Goal: Information Seeking & Learning: Learn about a topic

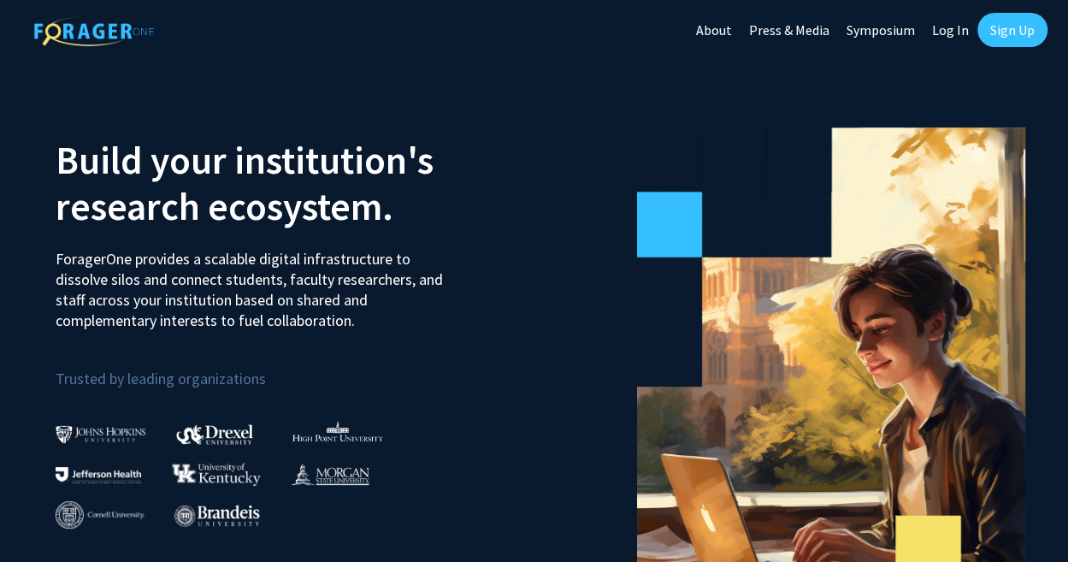
click at [994, 28] on link "Sign Up" at bounding box center [1012, 30] width 70 height 34
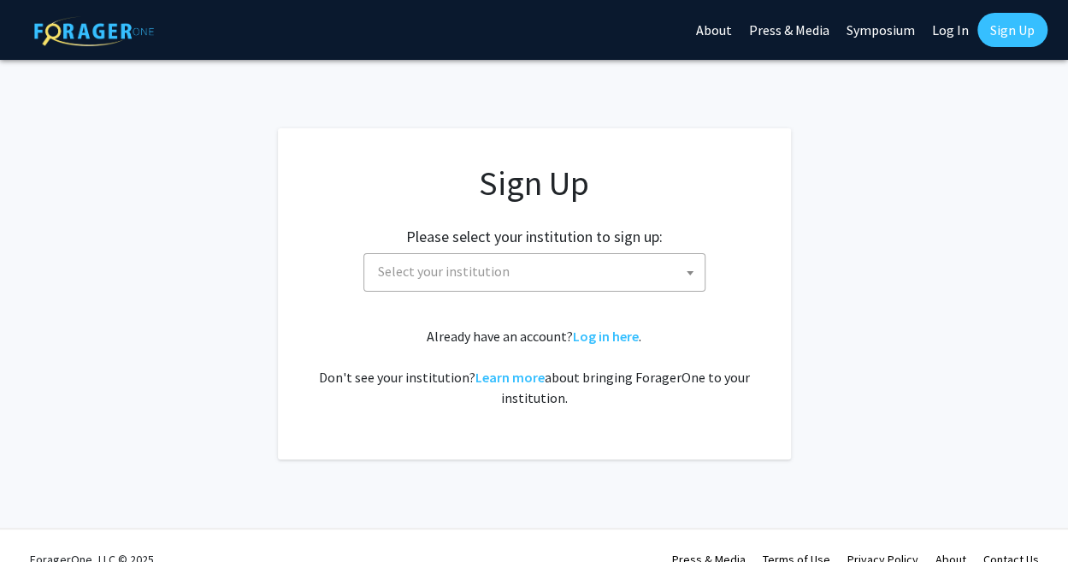
click at [537, 273] on span "Select your institution" at bounding box center [538, 271] width 334 height 35
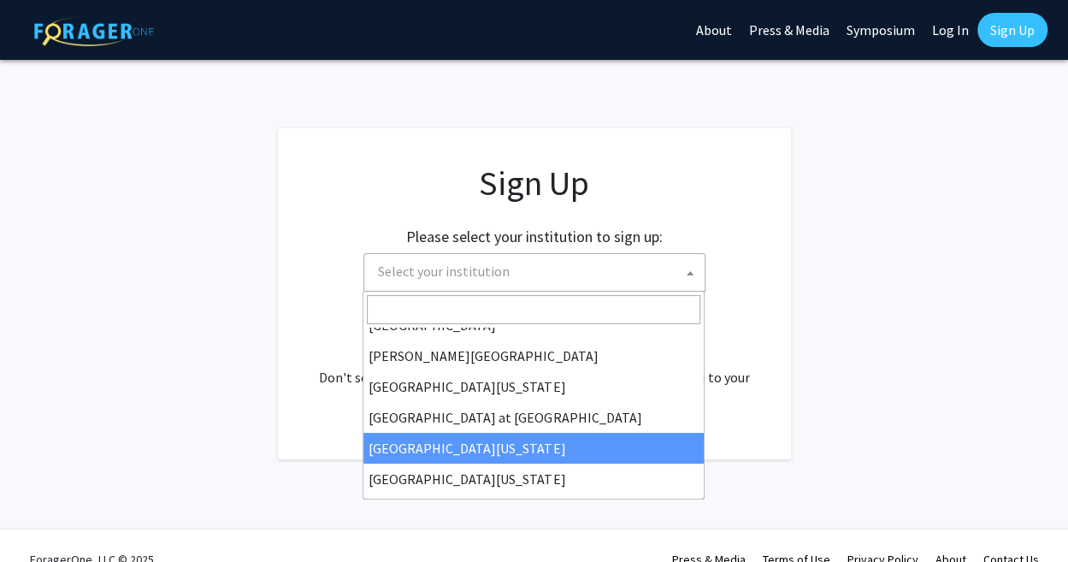
scroll to position [599, 0]
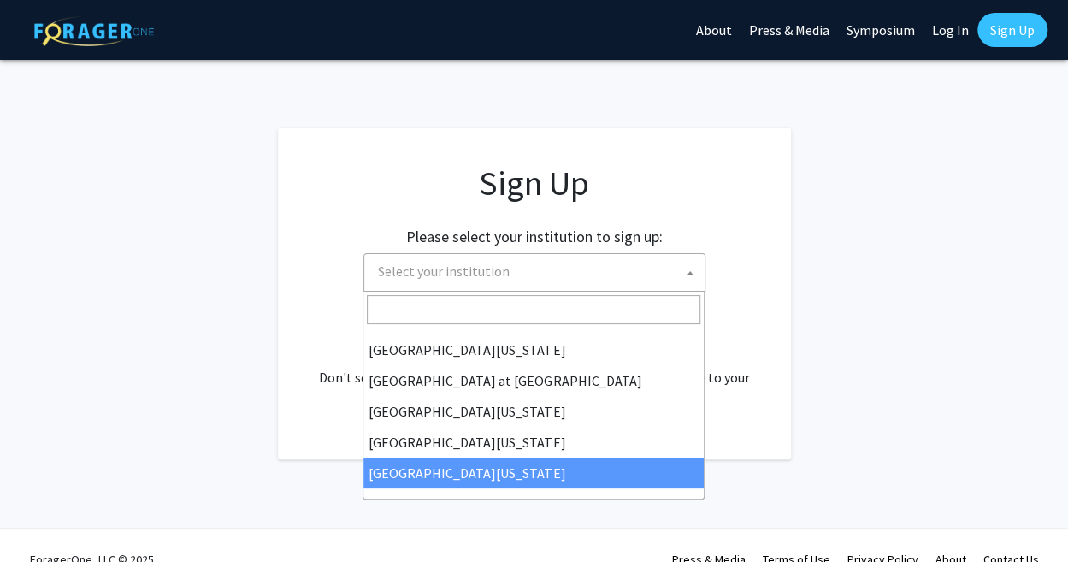
select select "33"
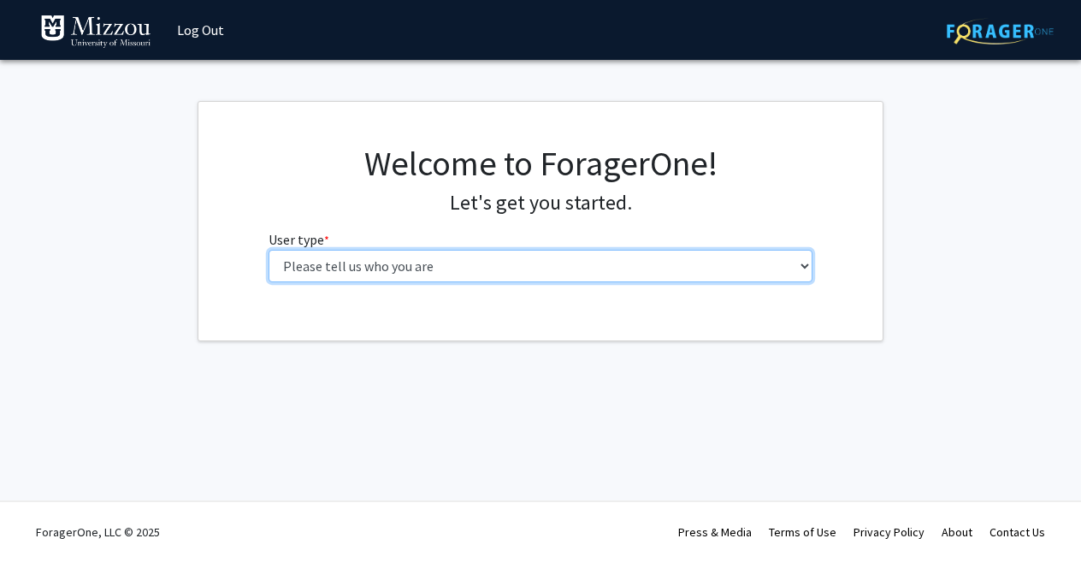
click at [493, 276] on select "Please tell us who you are Undergraduate Student Master's Student Doctoral Cand…" at bounding box center [541, 266] width 545 height 32
select select "6: adminAssistant"
click at [269, 250] on select "Please tell us who you are Undergraduate Student Master's Student Doctoral Cand…" at bounding box center [541, 266] width 545 height 32
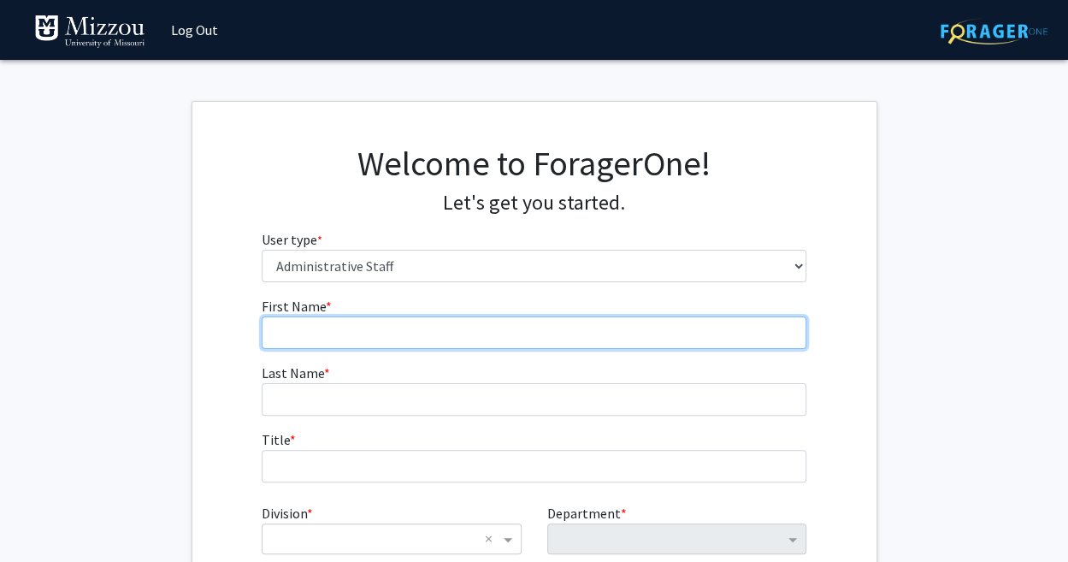
click at [345, 329] on input "First Name * required" at bounding box center [534, 332] width 545 height 32
type input "Rebecca"
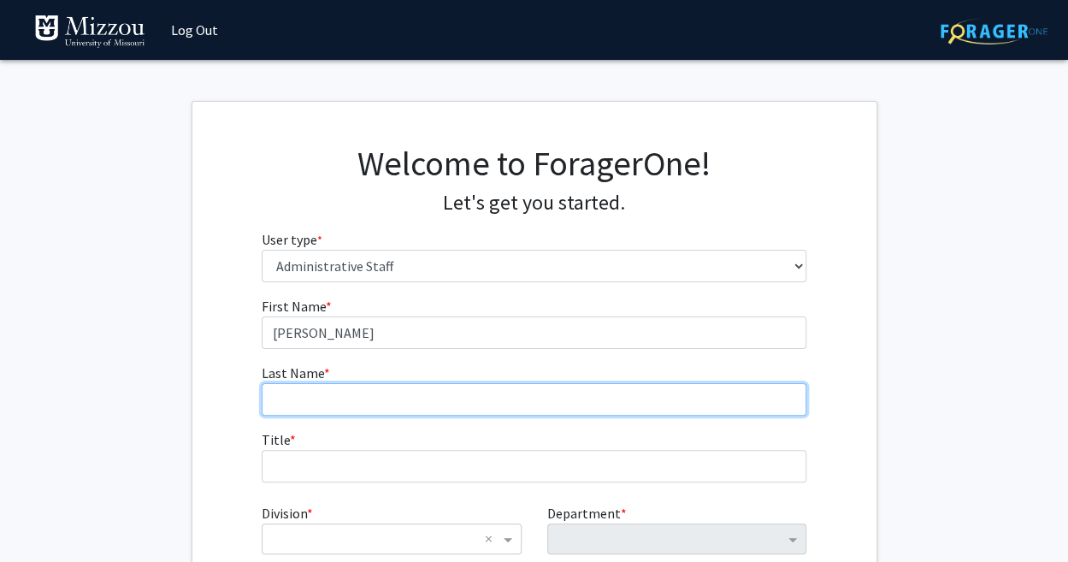
type input "Fallon"
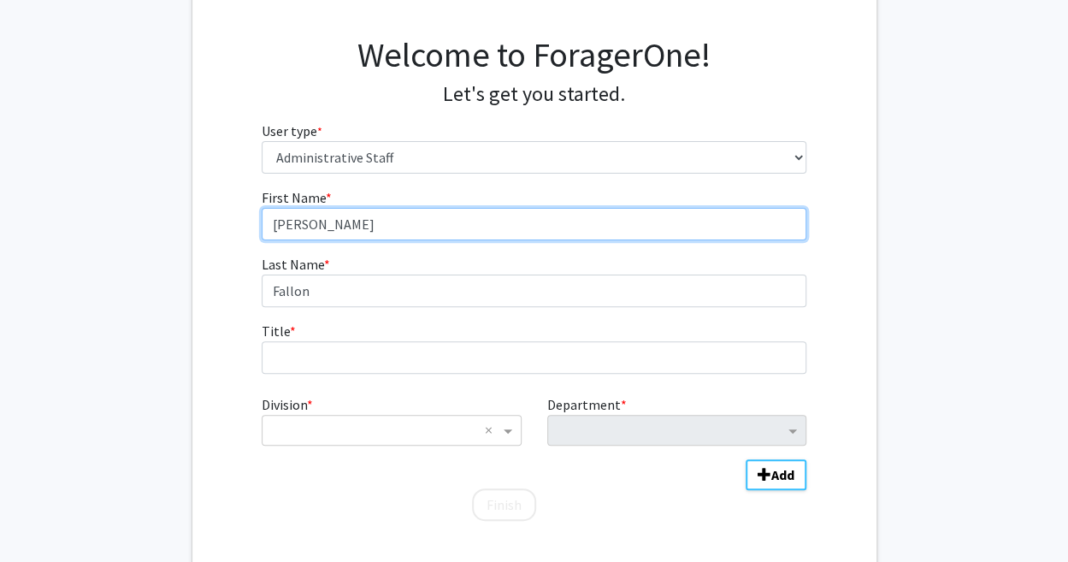
scroll to position [111, 0]
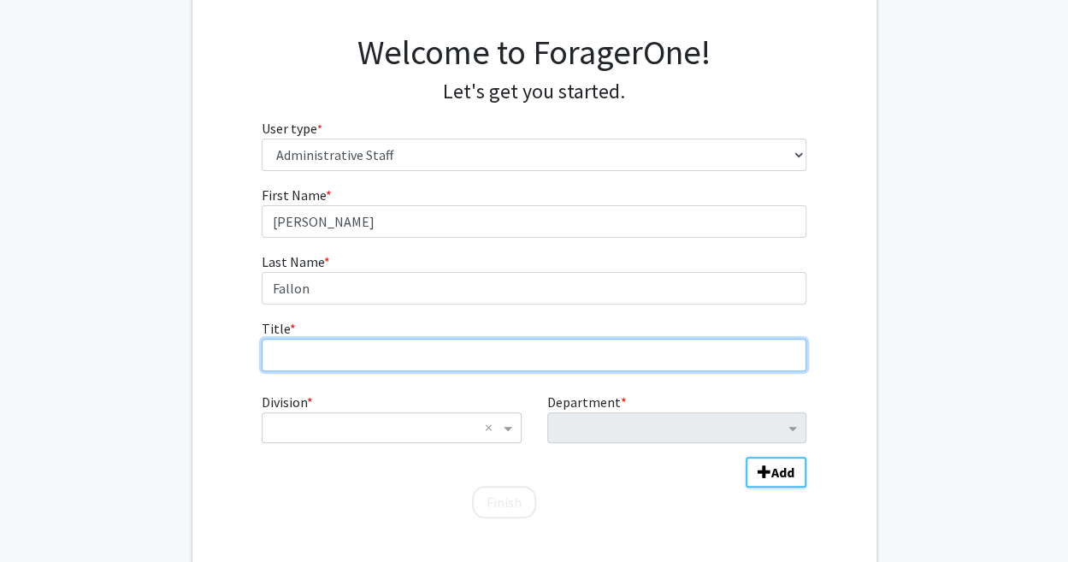
click at [352, 351] on input "Title * required" at bounding box center [534, 355] width 545 height 32
type input "Senior Academic Advisor"
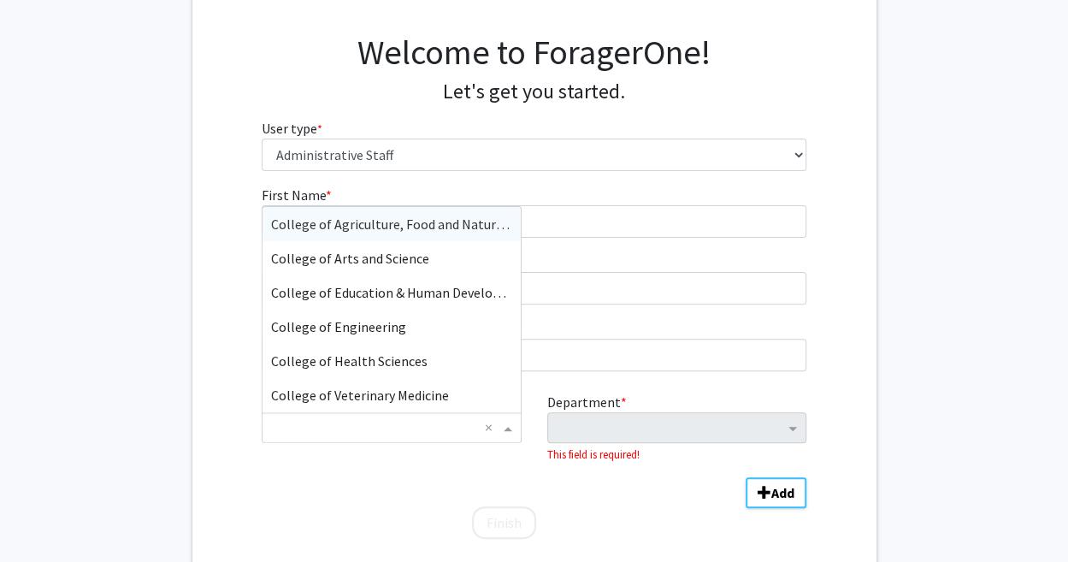
click at [325, 430] on input "Division" at bounding box center [374, 427] width 206 height 21
click at [330, 254] on span "College of Arts and Science" at bounding box center [350, 258] width 158 height 17
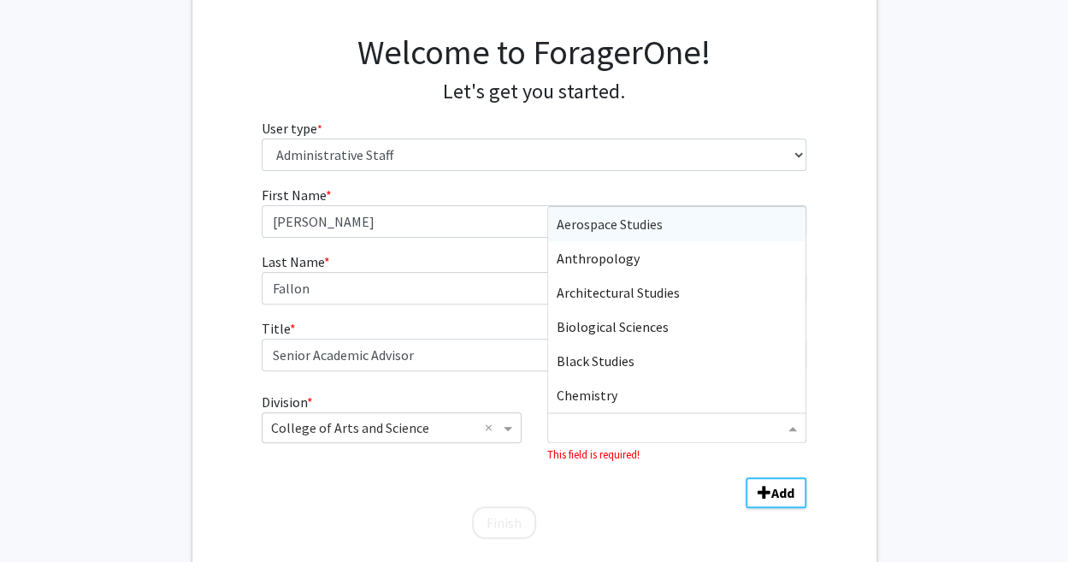
click at [669, 426] on input "Department" at bounding box center [670, 428] width 227 height 21
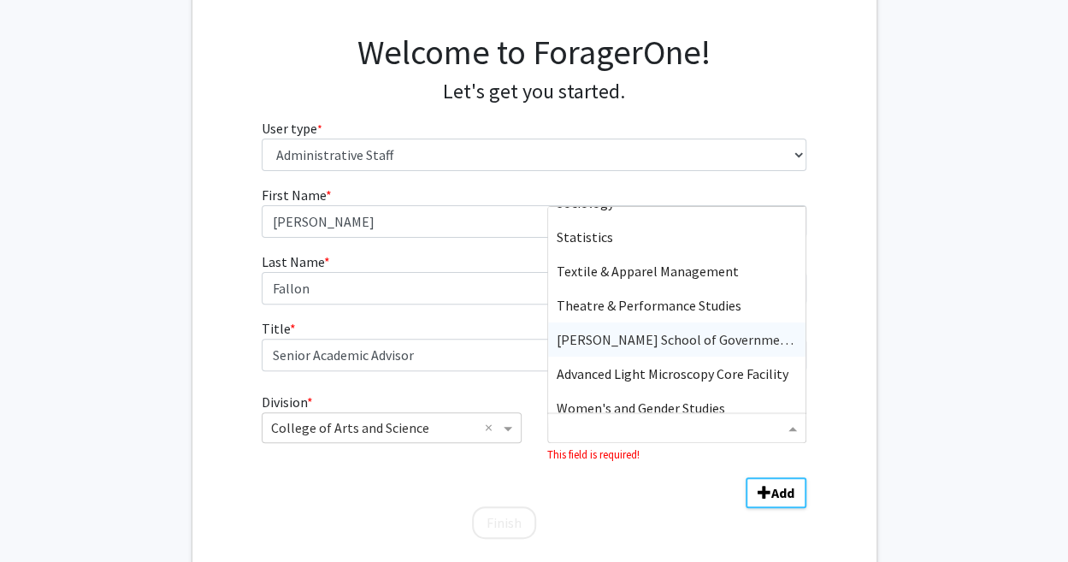
scroll to position [1083, 0]
click at [660, 346] on span "Truman School of Government & Public Affairs" at bounding box center [720, 338] width 327 height 17
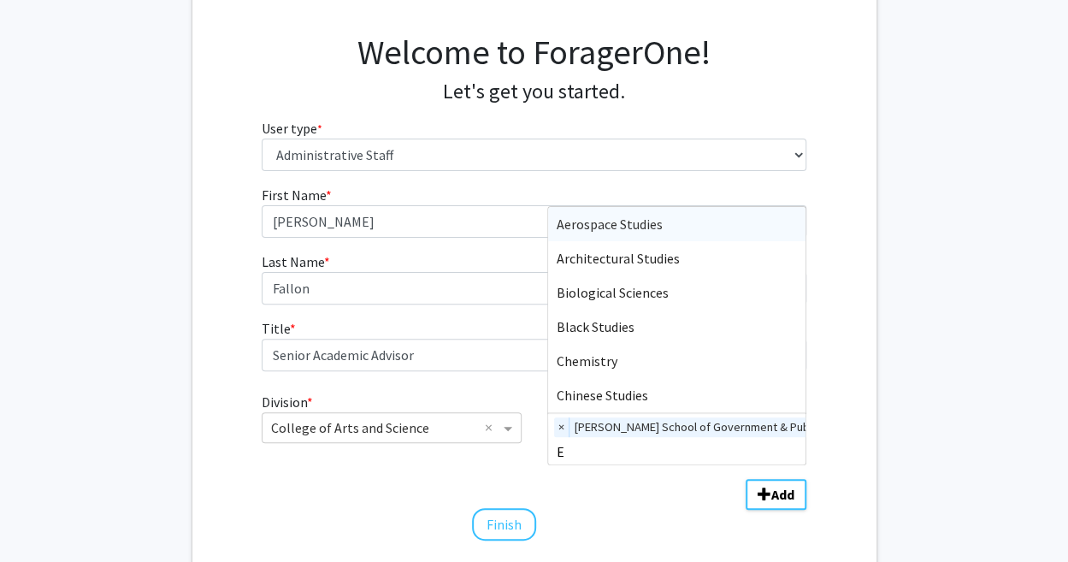
type input "Ec"
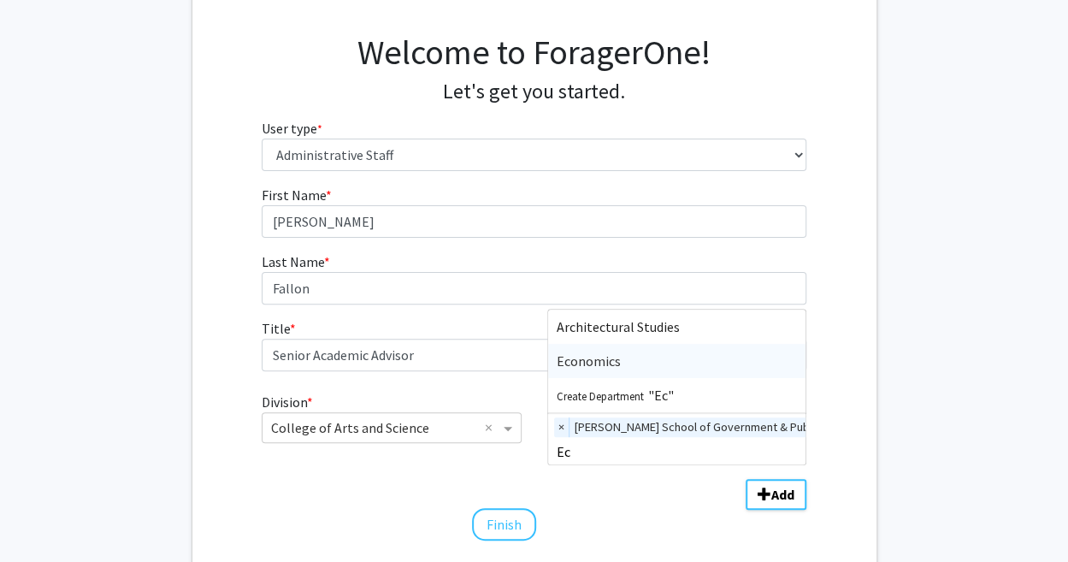
click at [591, 365] on span "Economics" at bounding box center [589, 360] width 64 height 17
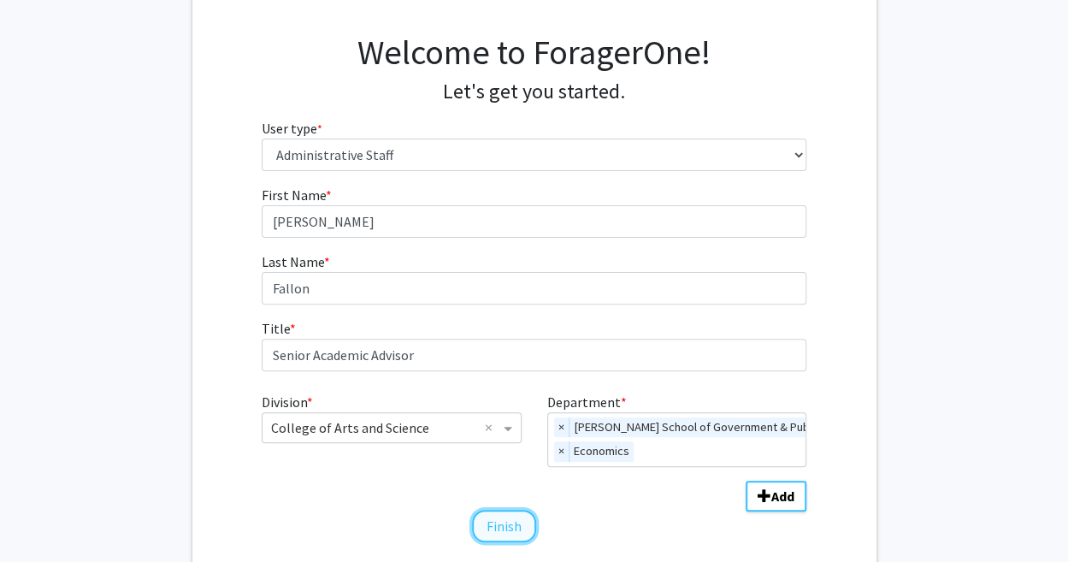
click at [502, 527] on button "Finish" at bounding box center [504, 526] width 64 height 32
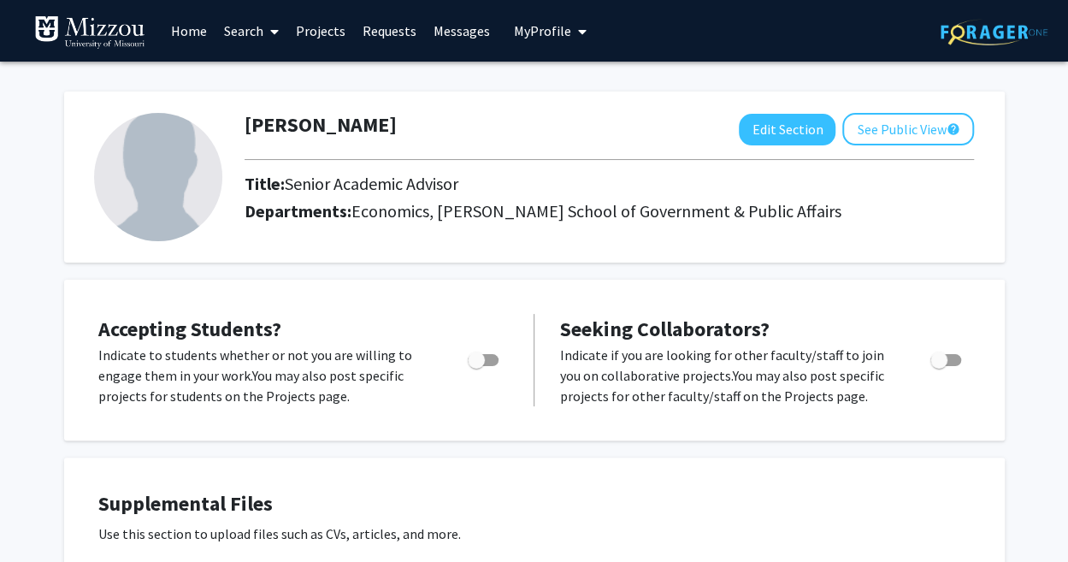
click at [262, 29] on link "Search" at bounding box center [251, 31] width 72 height 60
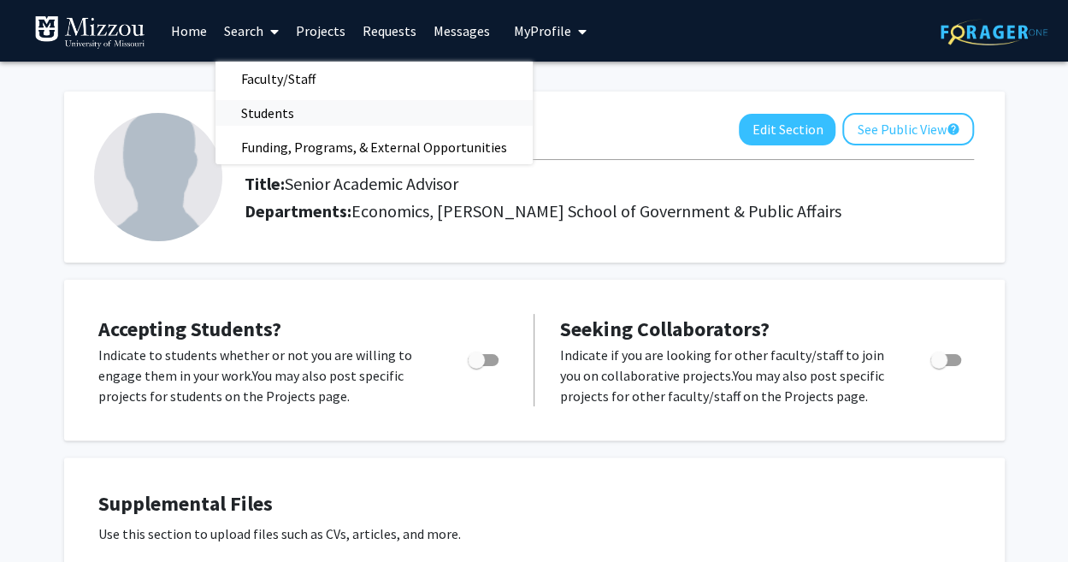
click at [274, 111] on span "Students" at bounding box center [267, 113] width 104 height 34
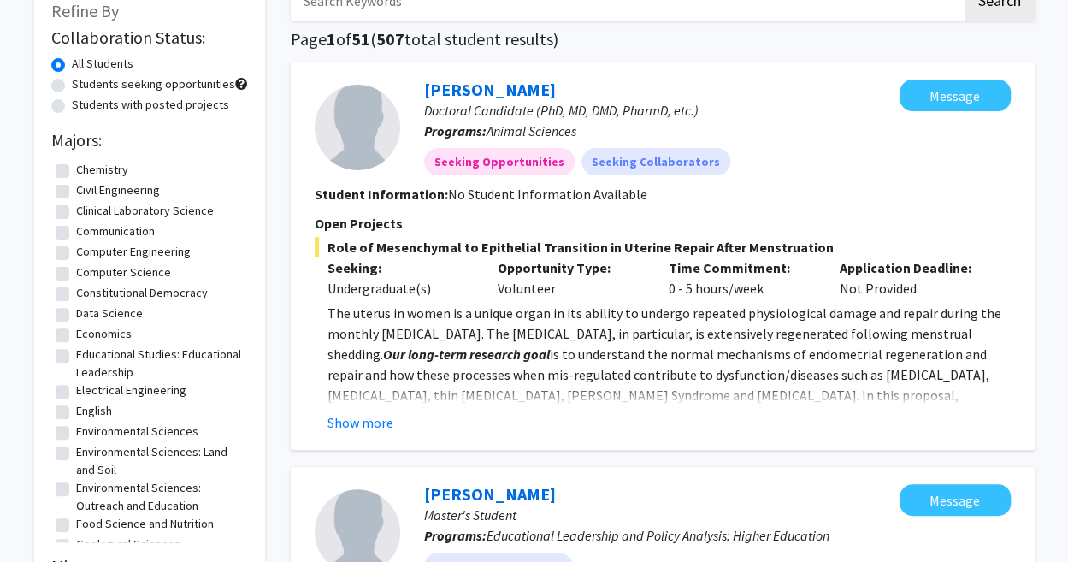
scroll to position [243, 0]
click at [76, 333] on label "Economics" at bounding box center [104, 333] width 56 height 18
click at [76, 333] on input "Economics" at bounding box center [81, 329] width 11 height 11
checkbox input "true"
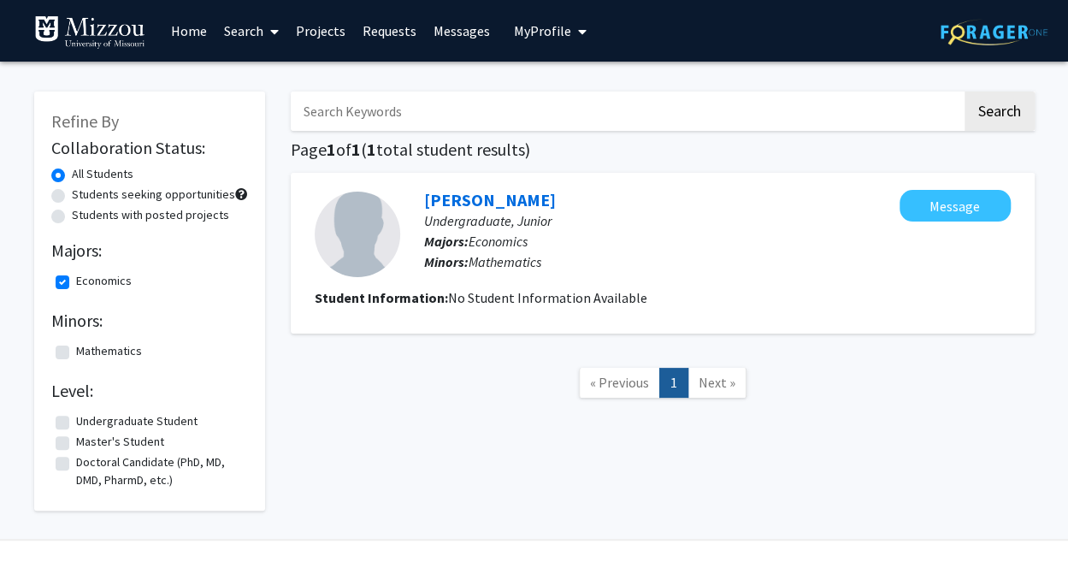
click at [76, 283] on label "Economics" at bounding box center [104, 281] width 56 height 18
click at [76, 283] on input "Economics" at bounding box center [81, 277] width 11 height 11
checkbox input "false"
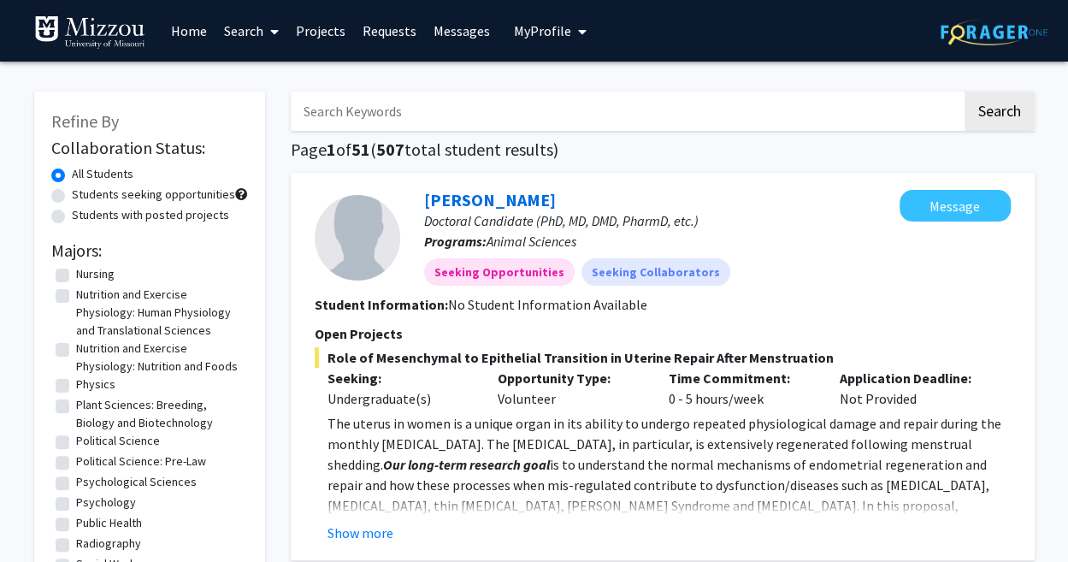
scroll to position [1180, 0]
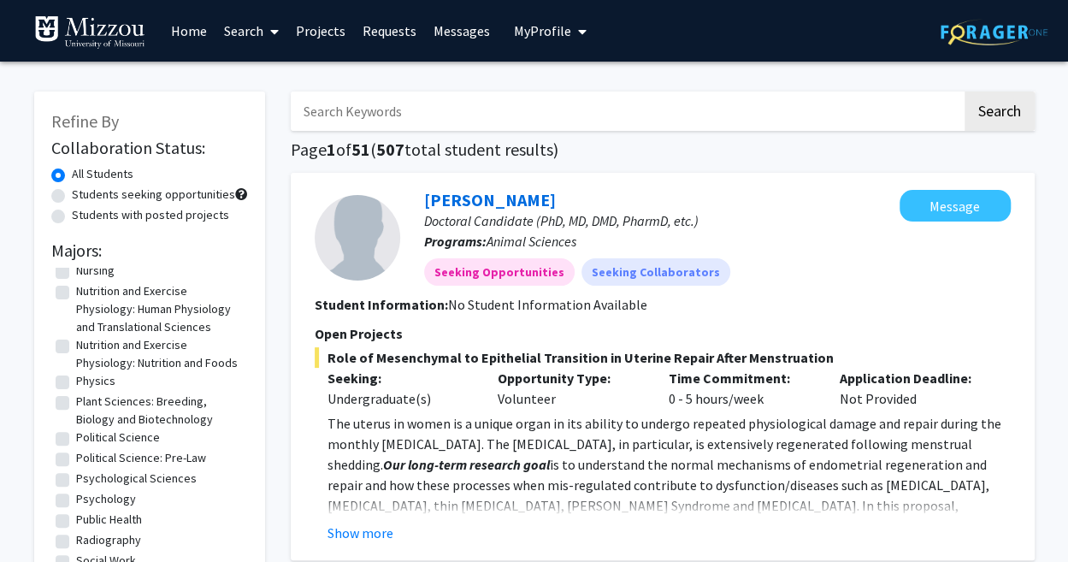
click at [76, 454] on label "Political Science: Pre-Law" at bounding box center [141, 458] width 130 height 18
click at [76, 454] on input "Political Science: Pre-Law" at bounding box center [81, 454] width 11 height 11
checkbox input "true"
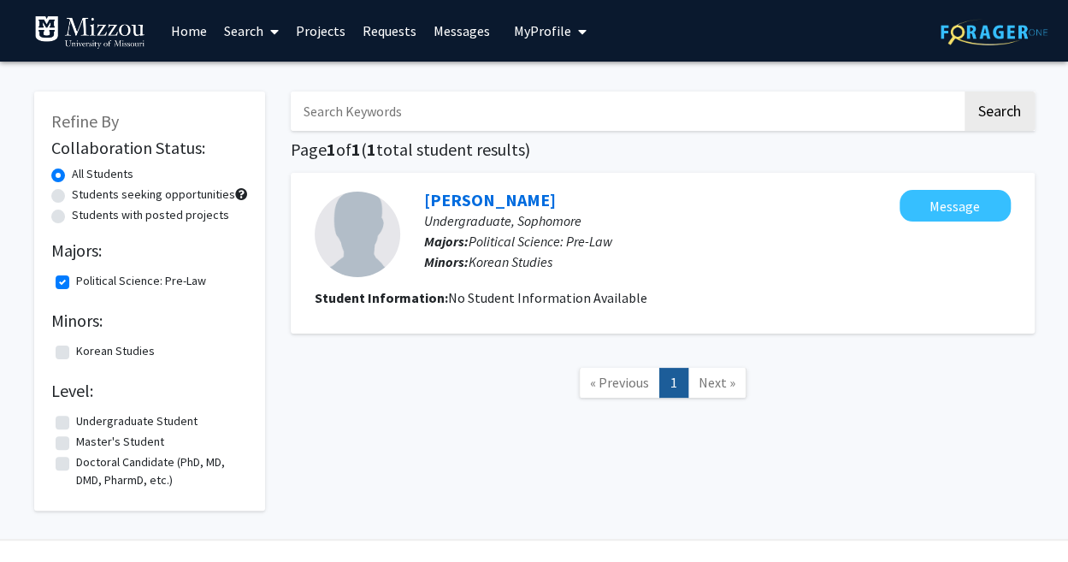
click at [62, 454] on fg-checkbox "Doctoral Candidate (PhD, MD, DMD, PharmD, etc.) Doctoral Candidate (PhD, MD, DM…" at bounding box center [150, 471] width 188 height 36
click at [76, 283] on label "Political Science: Pre-Law" at bounding box center [141, 281] width 130 height 18
click at [76, 283] on input "Political Science: Pre-Law" at bounding box center [81, 277] width 11 height 11
checkbox input "false"
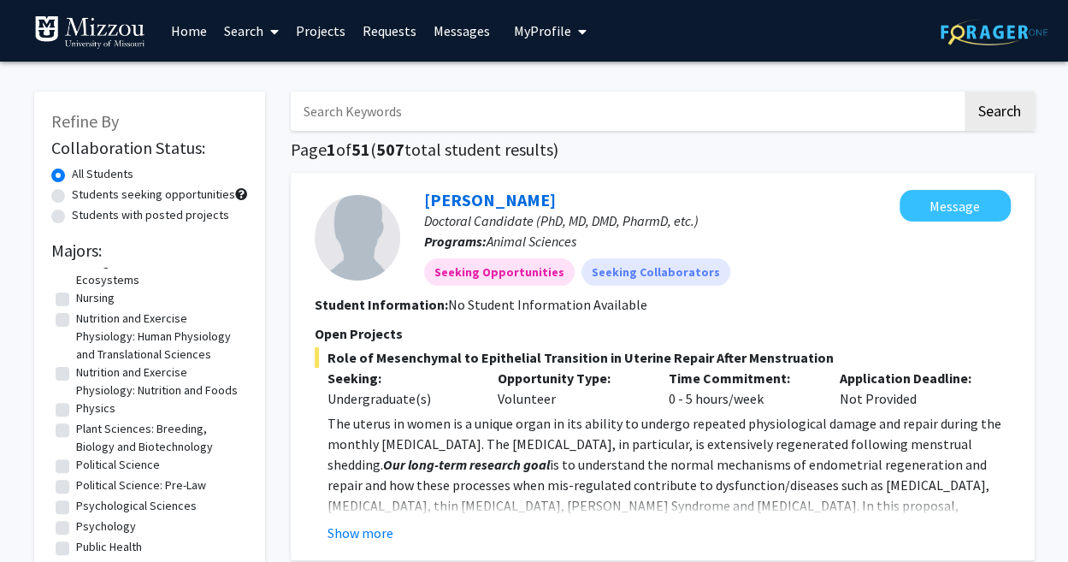
scroll to position [1180, 0]
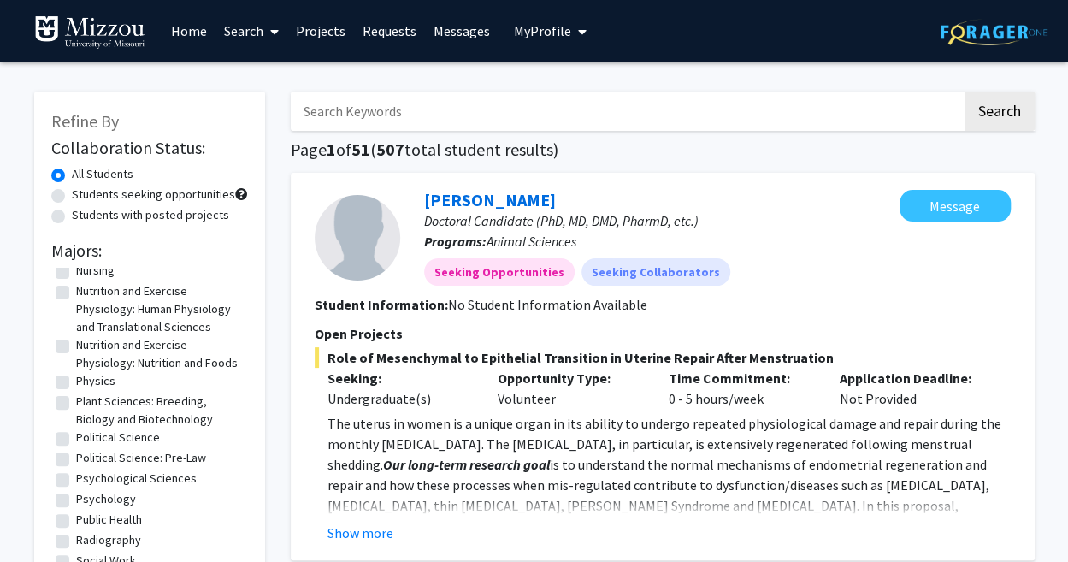
click at [76, 434] on label "Political Science" at bounding box center [118, 437] width 84 height 18
click at [76, 434] on input "Political Science" at bounding box center [81, 433] width 11 height 11
checkbox input "true"
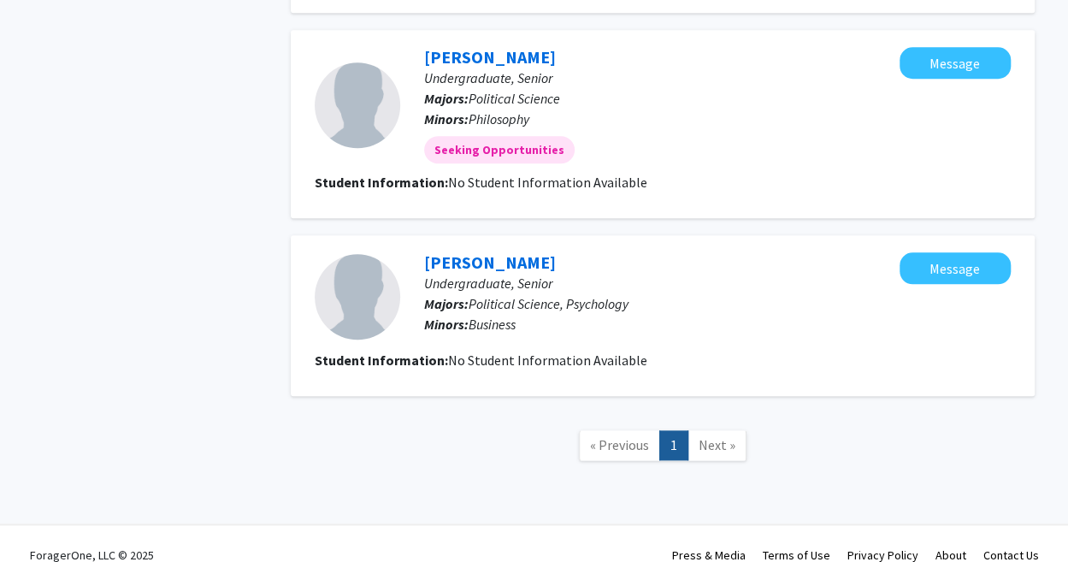
scroll to position [780, 0]
click at [456, 261] on link "Allison Burns" at bounding box center [490, 261] width 132 height 21
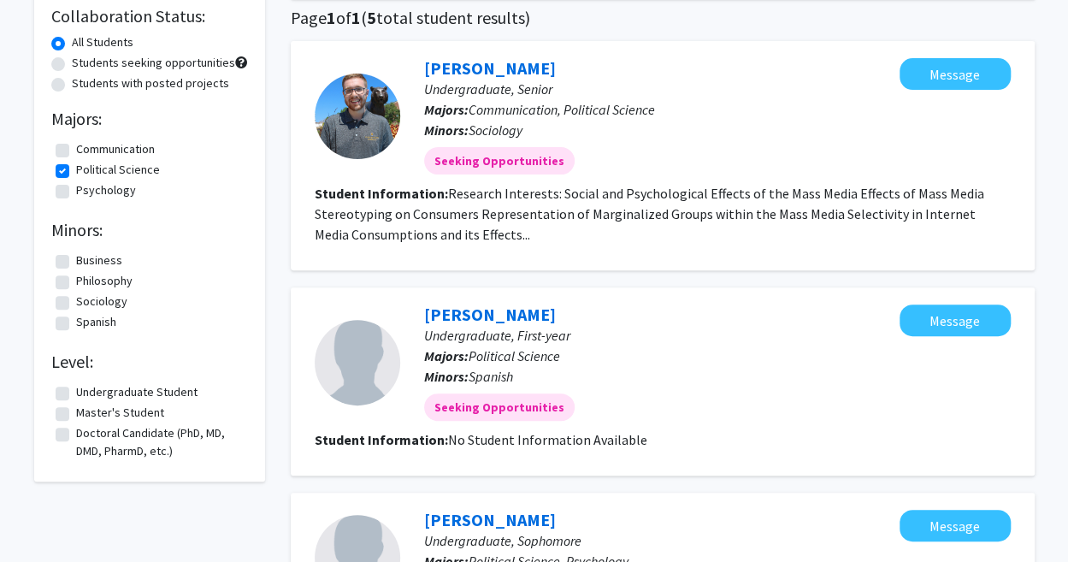
scroll to position [115, 0]
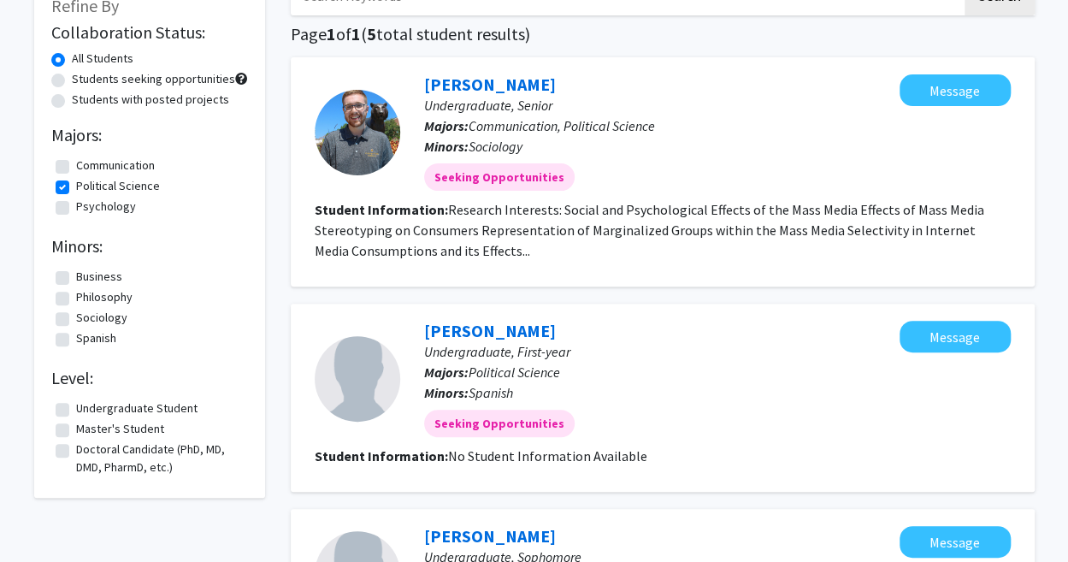
click at [76, 188] on label "Political Science" at bounding box center [118, 186] width 84 height 18
click at [76, 188] on input "Political Science" at bounding box center [81, 182] width 11 height 11
checkbox input "false"
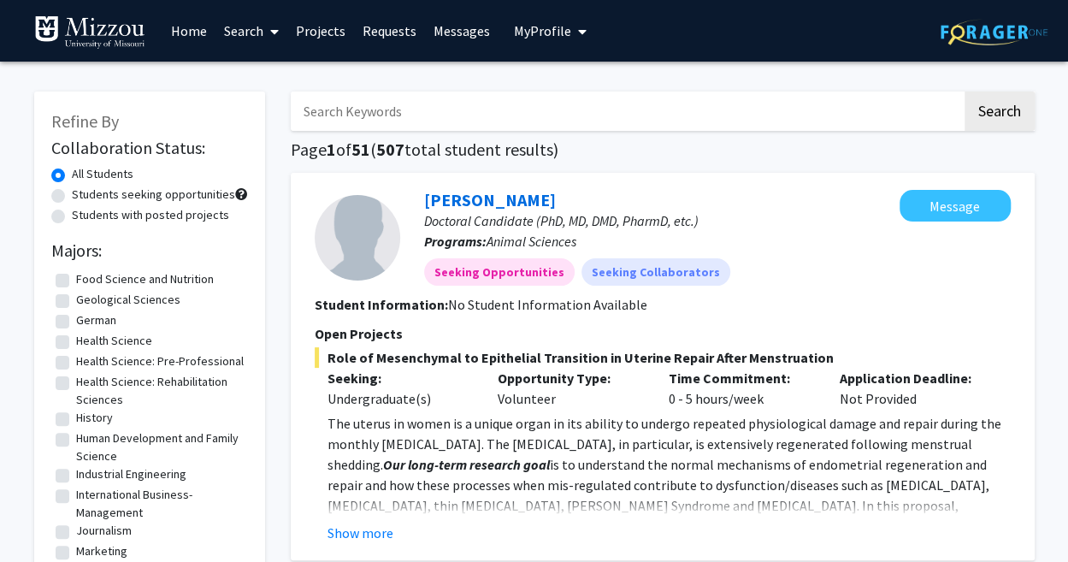
scroll to position [607, 0]
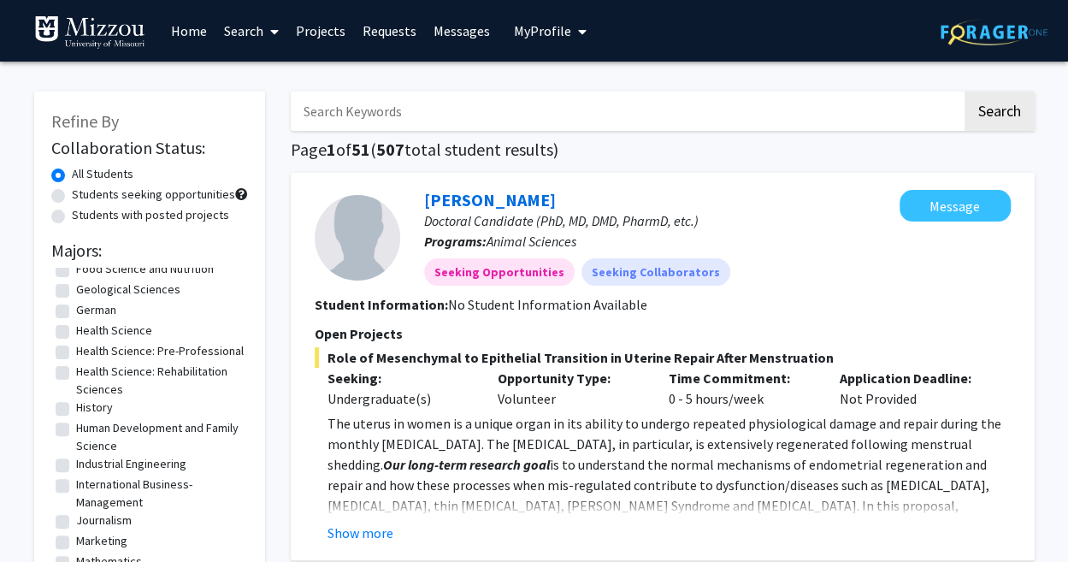
click at [76, 405] on label "History" at bounding box center [94, 407] width 37 height 18
click at [76, 405] on input "History" at bounding box center [81, 403] width 11 height 11
checkbox input "true"
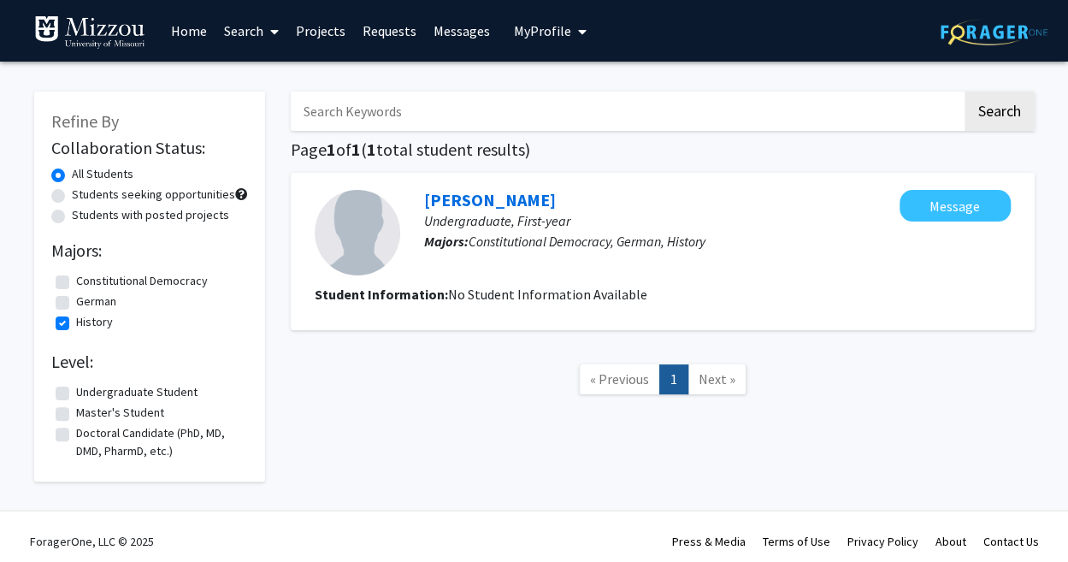
click at [61, 405] on fg-checkbox "Master's Student Master's Student" at bounding box center [150, 414] width 188 height 21
click at [76, 321] on label "History" at bounding box center [94, 322] width 37 height 18
click at [76, 321] on input "History" at bounding box center [81, 318] width 11 height 11
checkbox input "false"
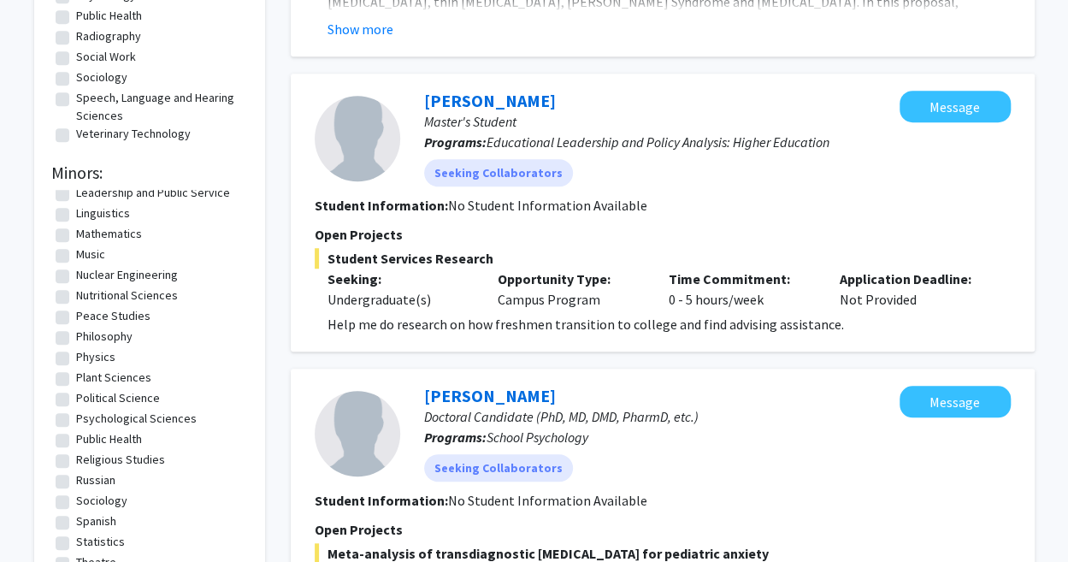
scroll to position [628, 0]
click at [76, 399] on label "Political Science" at bounding box center [118, 396] width 84 height 18
click at [76, 398] on input "Political Science" at bounding box center [81, 392] width 11 height 11
checkbox input "true"
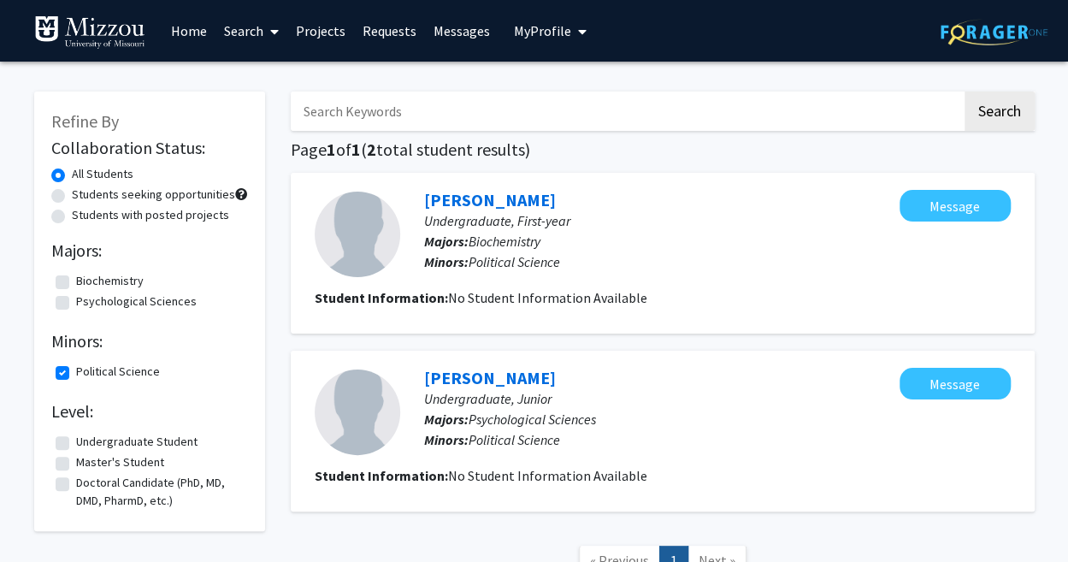
click at [76, 378] on label "Political Science" at bounding box center [118, 372] width 84 height 18
click at [76, 374] on input "Political Science" at bounding box center [81, 368] width 11 height 11
checkbox input "false"
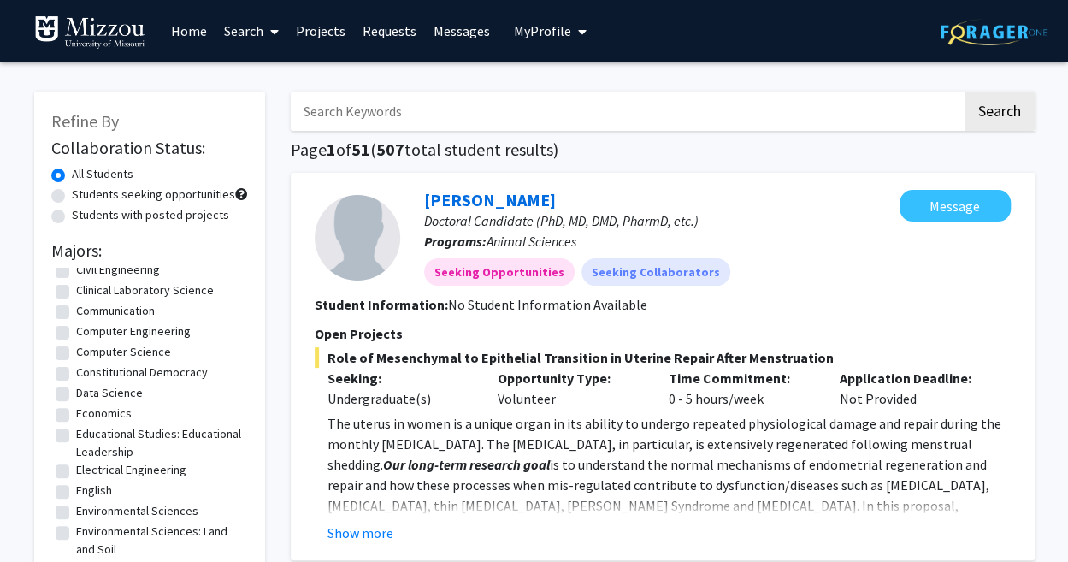
scroll to position [274, 0]
click at [76, 413] on label "Economics" at bounding box center [104, 413] width 56 height 18
click at [76, 413] on input "Economics" at bounding box center [81, 409] width 11 height 11
checkbox input "true"
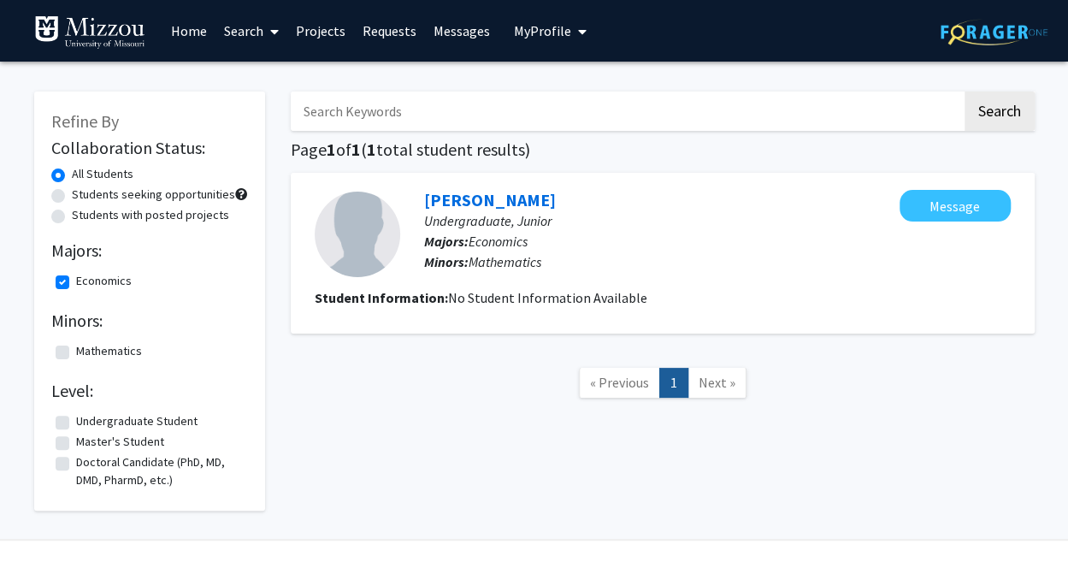
click at [334, 26] on link "Projects" at bounding box center [320, 31] width 67 height 60
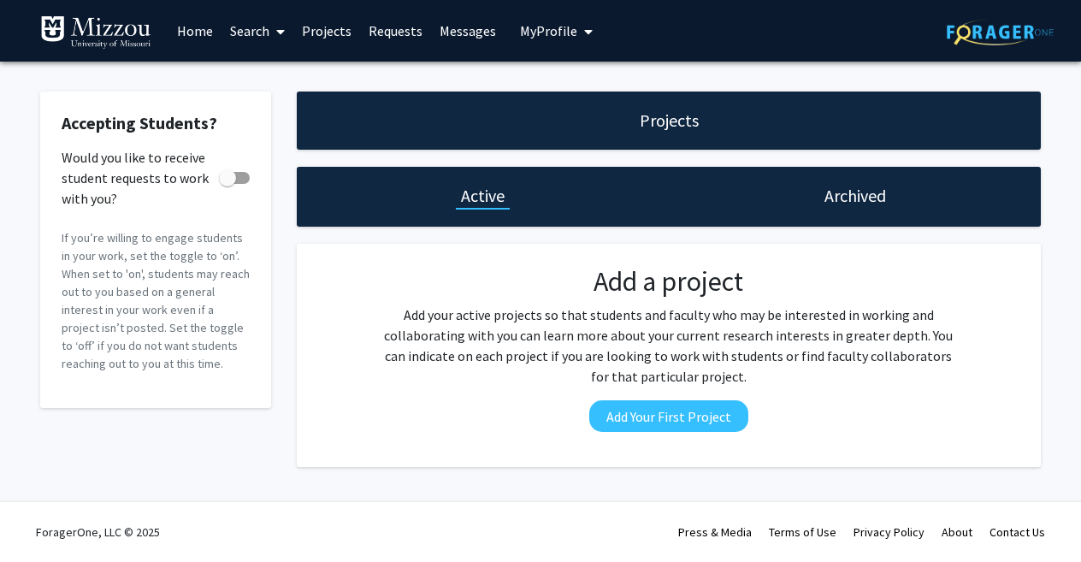
click at [409, 38] on link "Requests" at bounding box center [395, 31] width 71 height 60
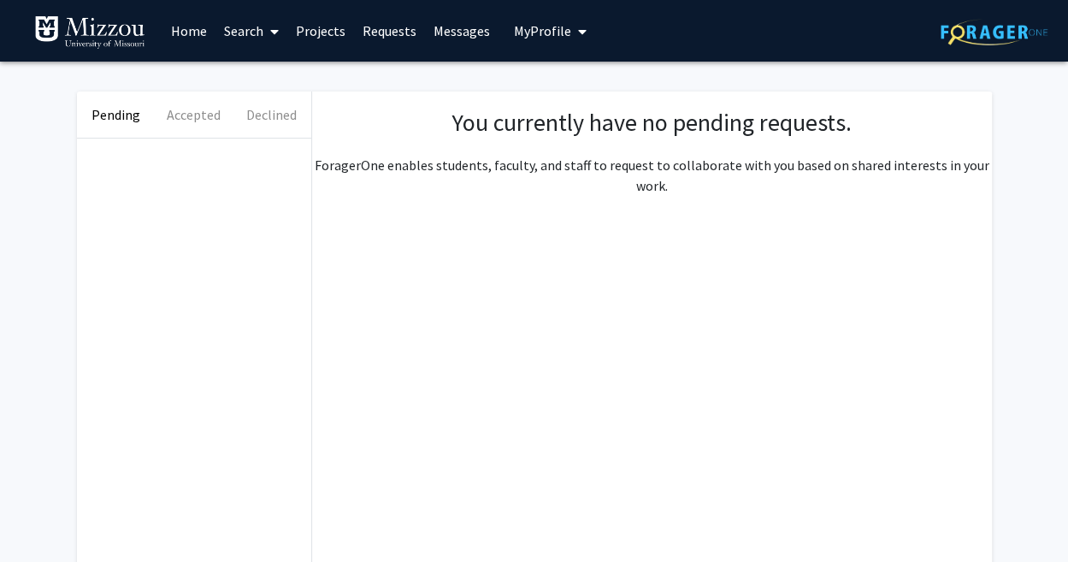
click at [475, 44] on link "Messages" at bounding box center [462, 31] width 74 height 60
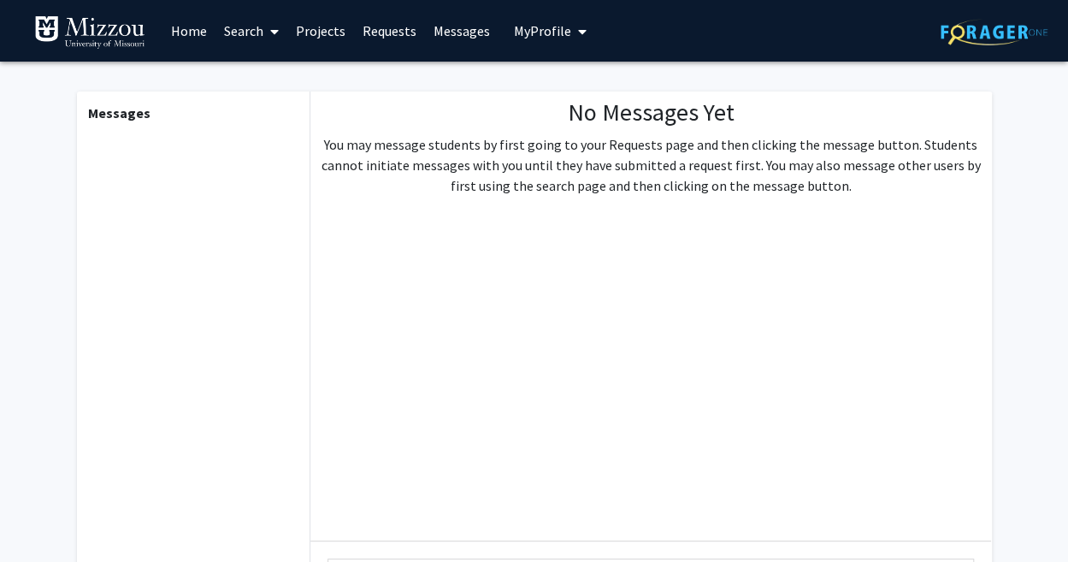
click at [79, 35] on img at bounding box center [89, 32] width 111 height 34
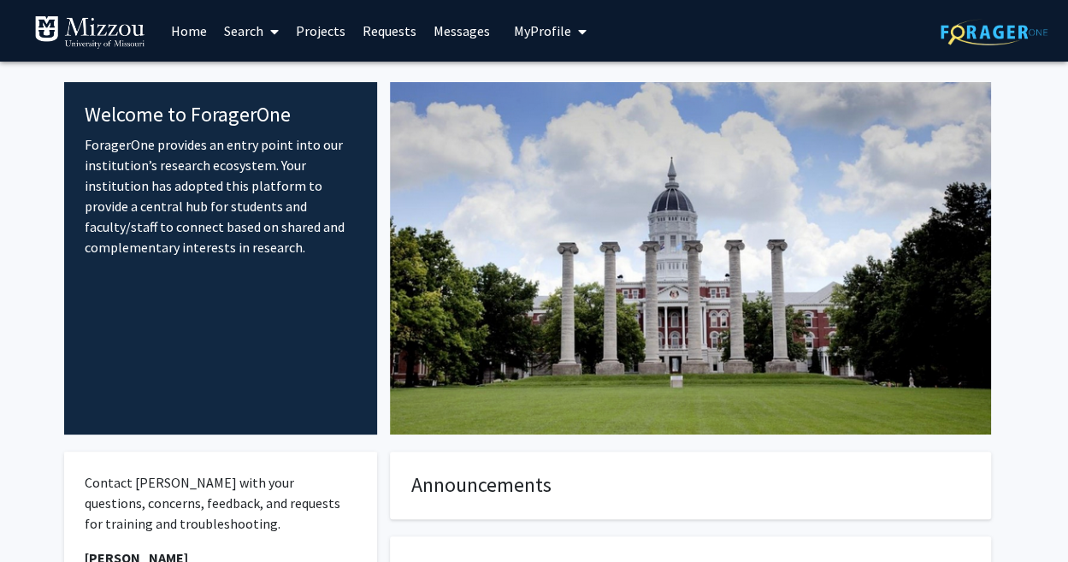
scroll to position [2, 0]
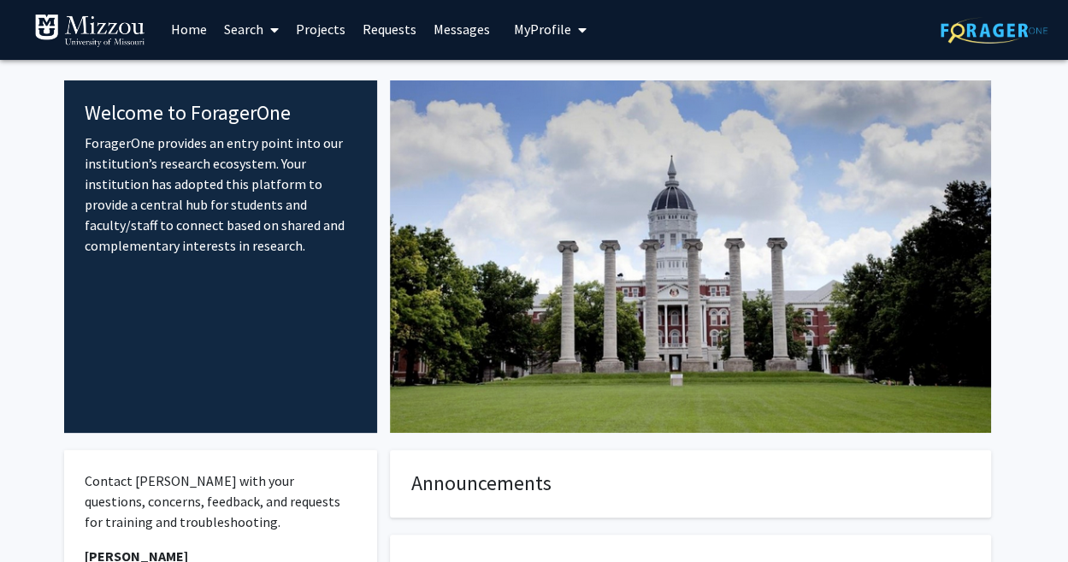
click at [260, 30] on link "Search" at bounding box center [251, 29] width 72 height 60
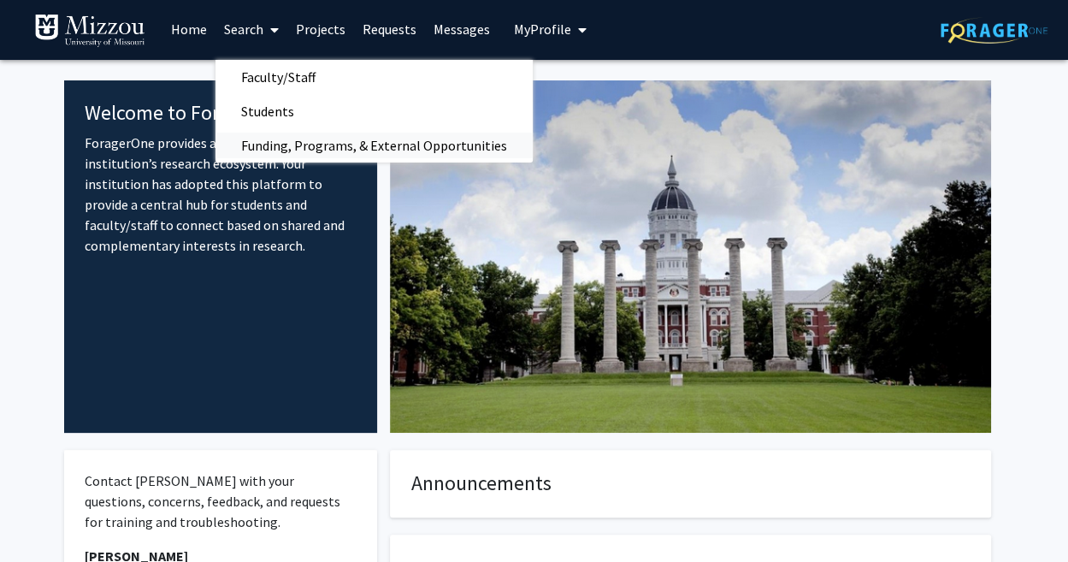
click at [260, 142] on span "Funding, Programs, & External Opportunities" at bounding box center [373, 145] width 317 height 34
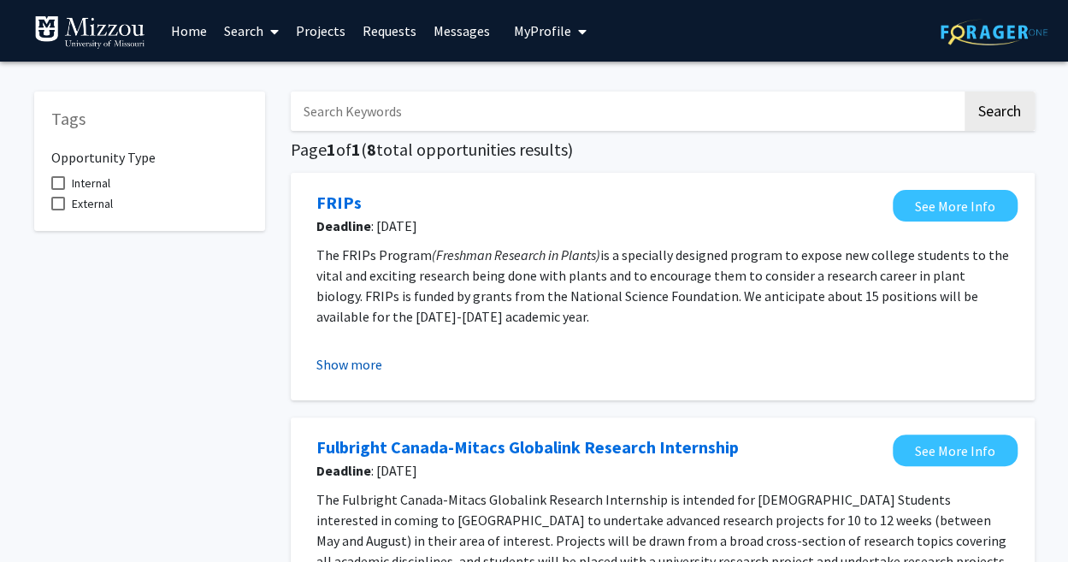
click at [353, 362] on button "Show more" at bounding box center [349, 364] width 66 height 21
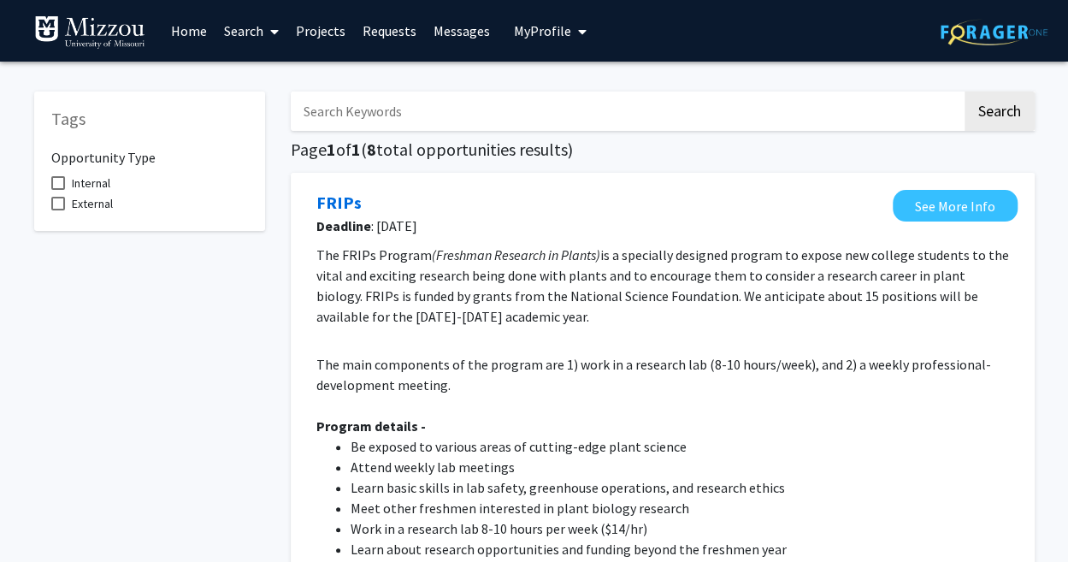
click at [269, 26] on span at bounding box center [270, 32] width 15 height 60
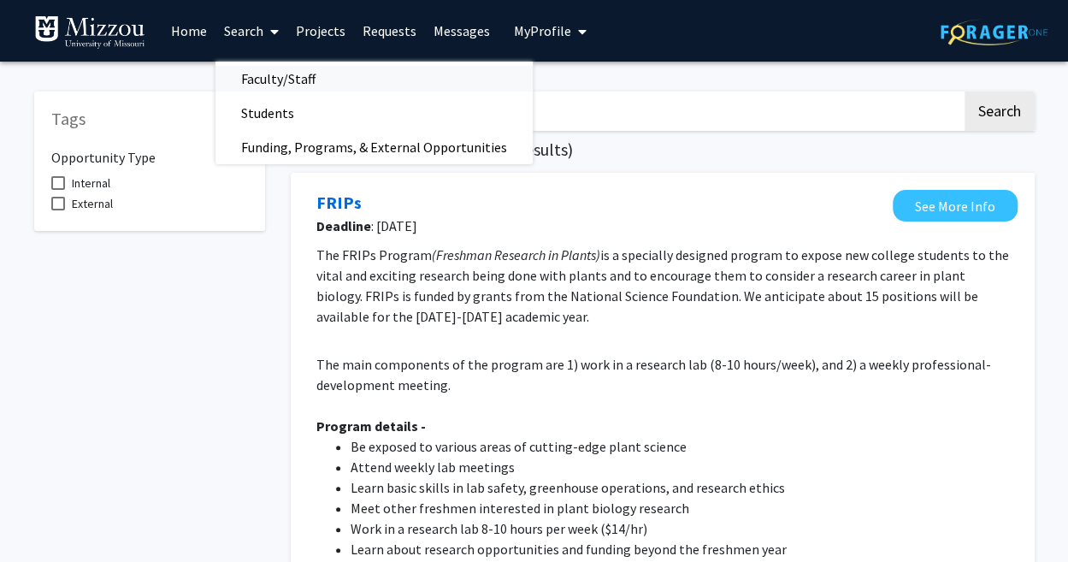
click at [273, 72] on span "Faculty/Staff" at bounding box center [278, 79] width 126 height 34
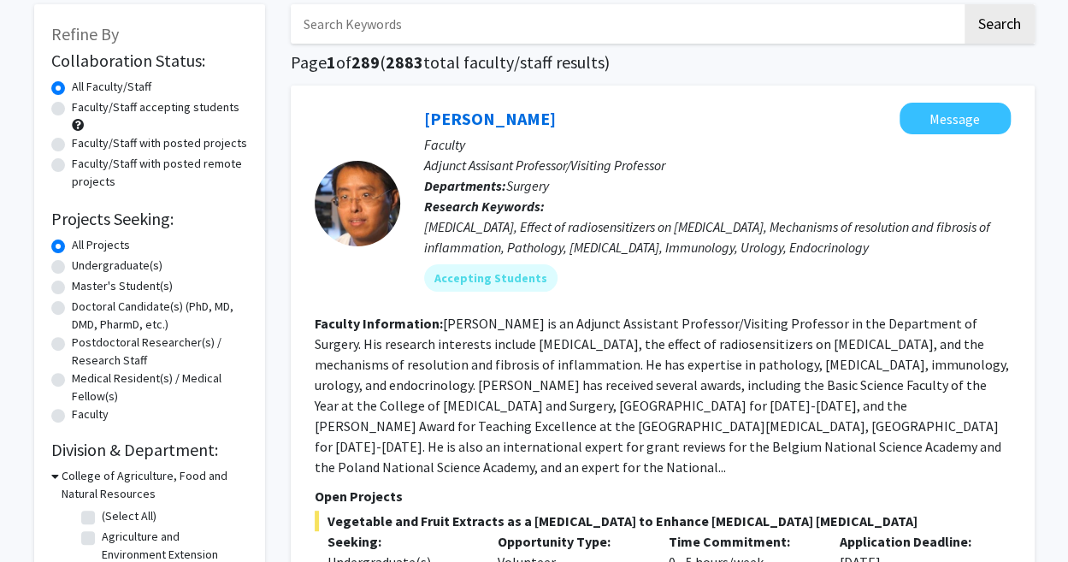
scroll to position [92, 0]
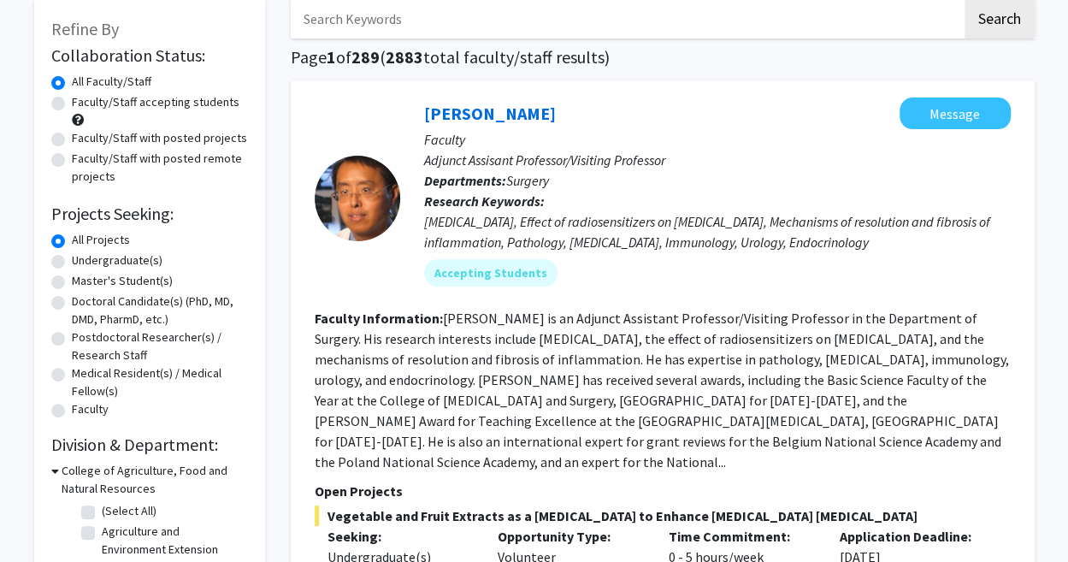
click at [72, 260] on label "Undergraduate(s)" at bounding box center [117, 260] width 91 height 18
click at [72, 260] on input "Undergraduate(s)" at bounding box center [77, 256] width 11 height 11
radio input "true"
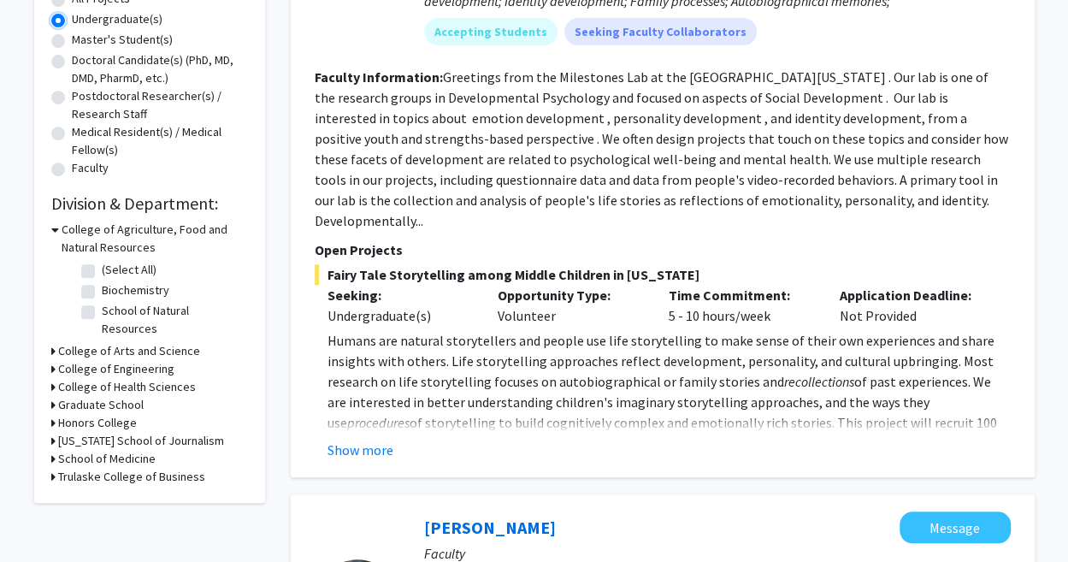
scroll to position [334, 0]
click at [51, 341] on icon at bounding box center [53, 350] width 4 height 18
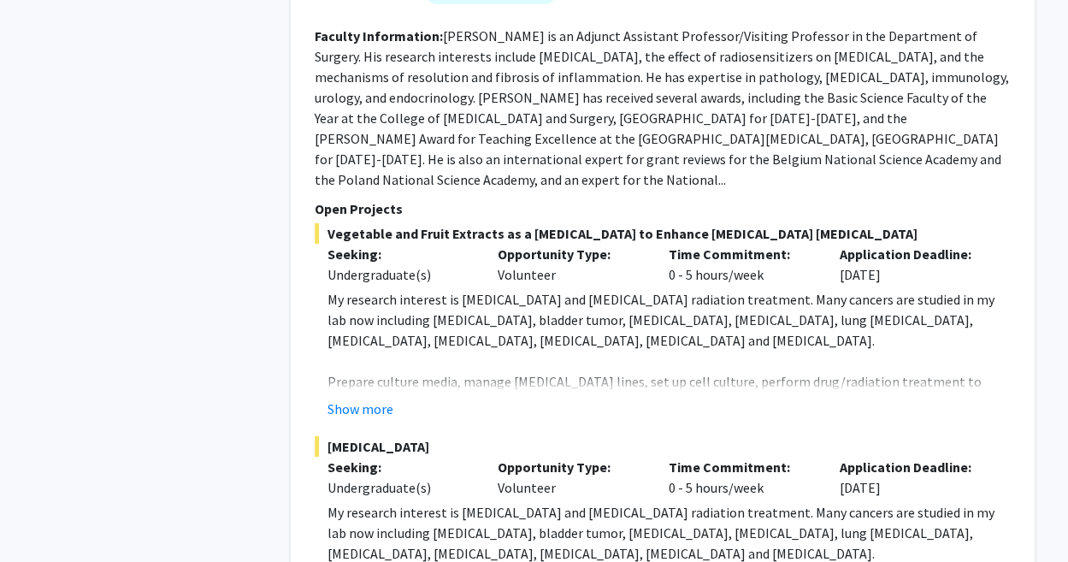
scroll to position [2650, 0]
click at [369, 398] on button "Show more" at bounding box center [361, 408] width 66 height 21
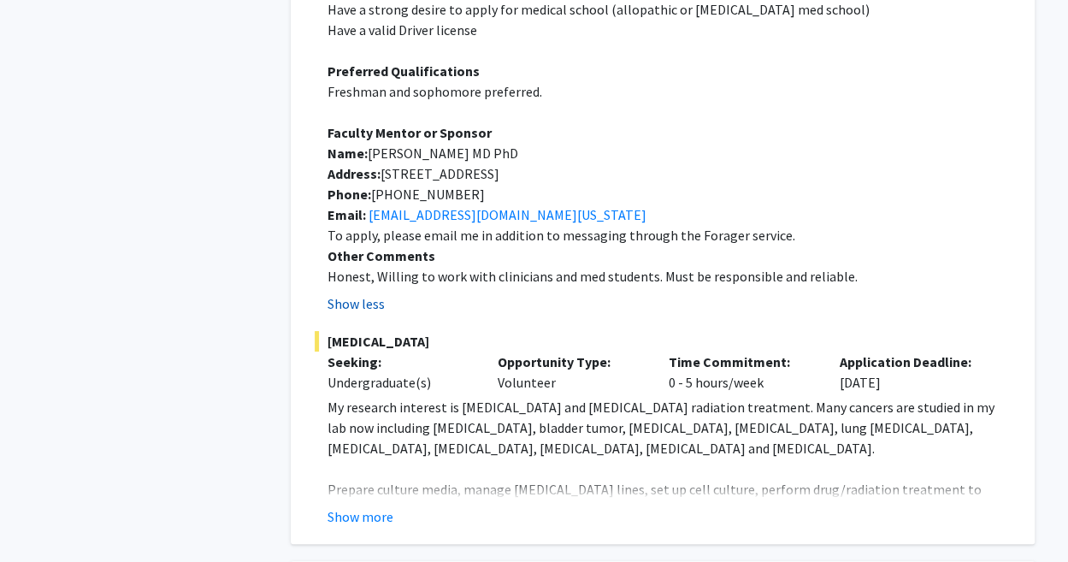
scroll to position [3194, 0]
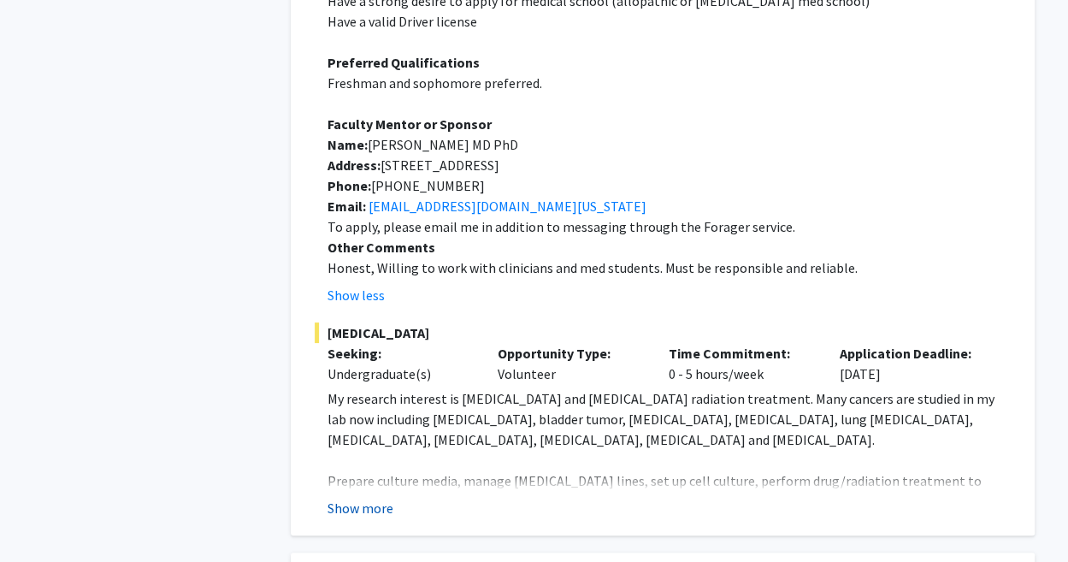
click at [342, 498] on button "Show more" at bounding box center [361, 508] width 66 height 21
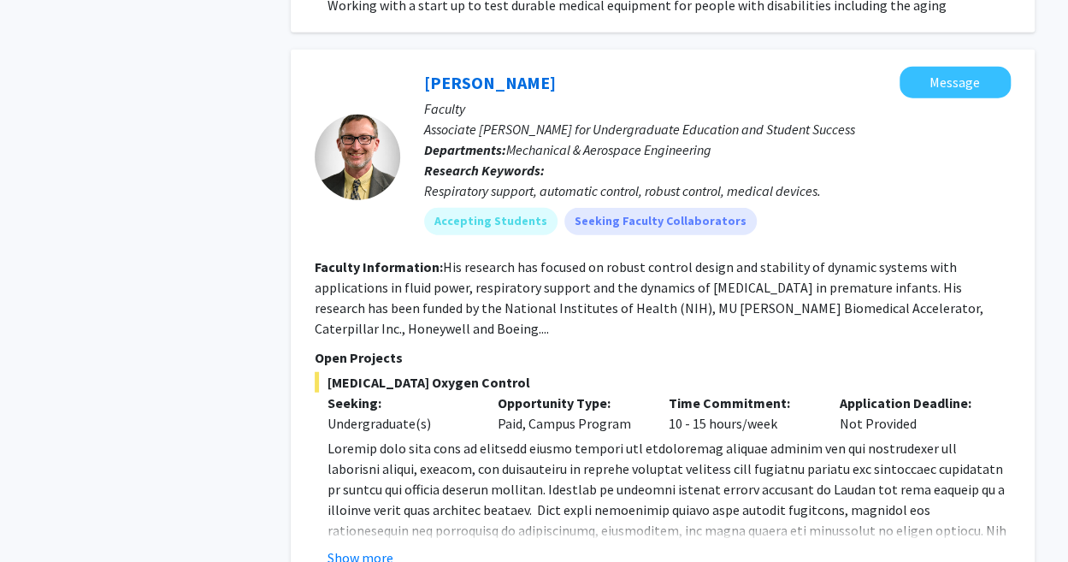
scroll to position [8434, 0]
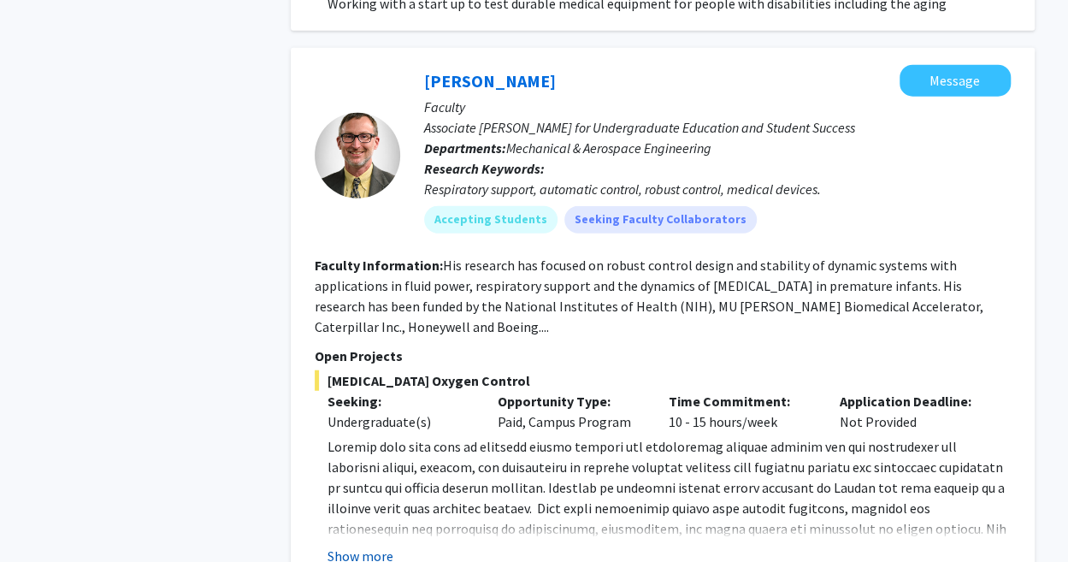
click at [347, 546] on button "Show more" at bounding box center [361, 556] width 66 height 21
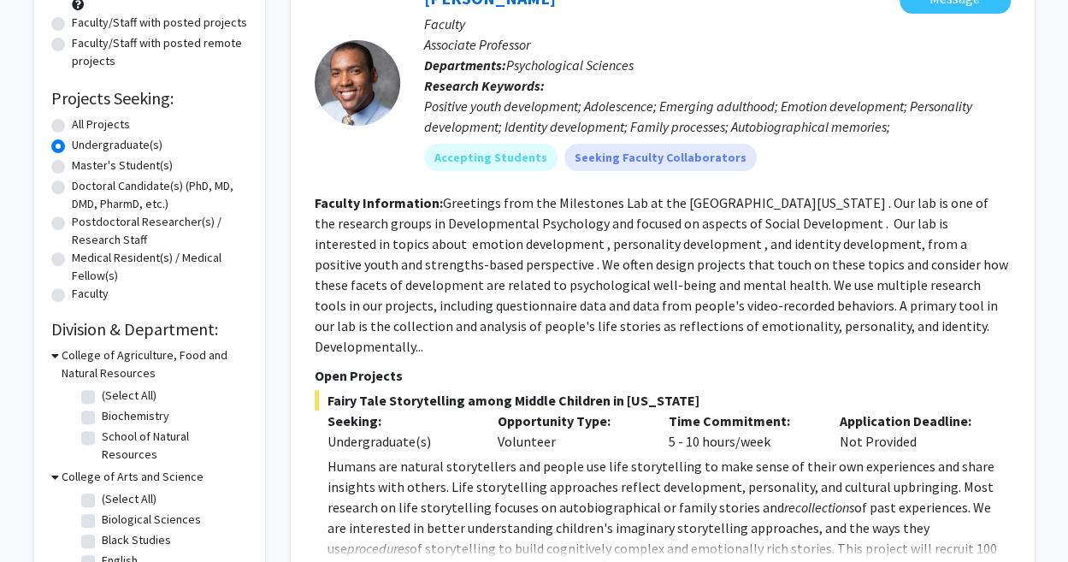
scroll to position [0, 0]
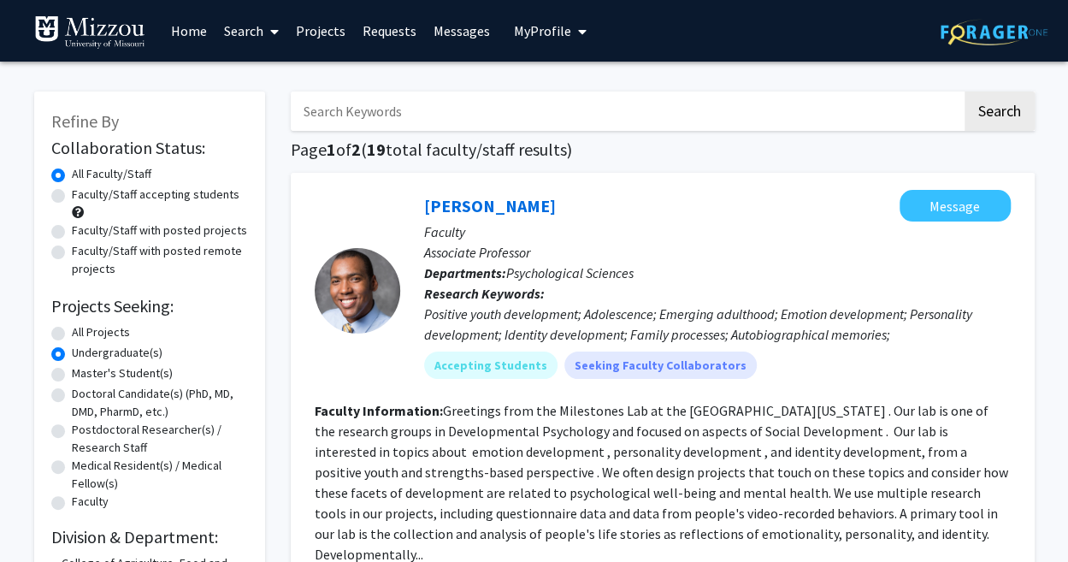
click at [72, 195] on label "Faculty/Staff accepting students" at bounding box center [156, 195] width 168 height 18
click at [72, 195] on input "Faculty/Staff accepting students" at bounding box center [77, 191] width 11 height 11
radio input "true"
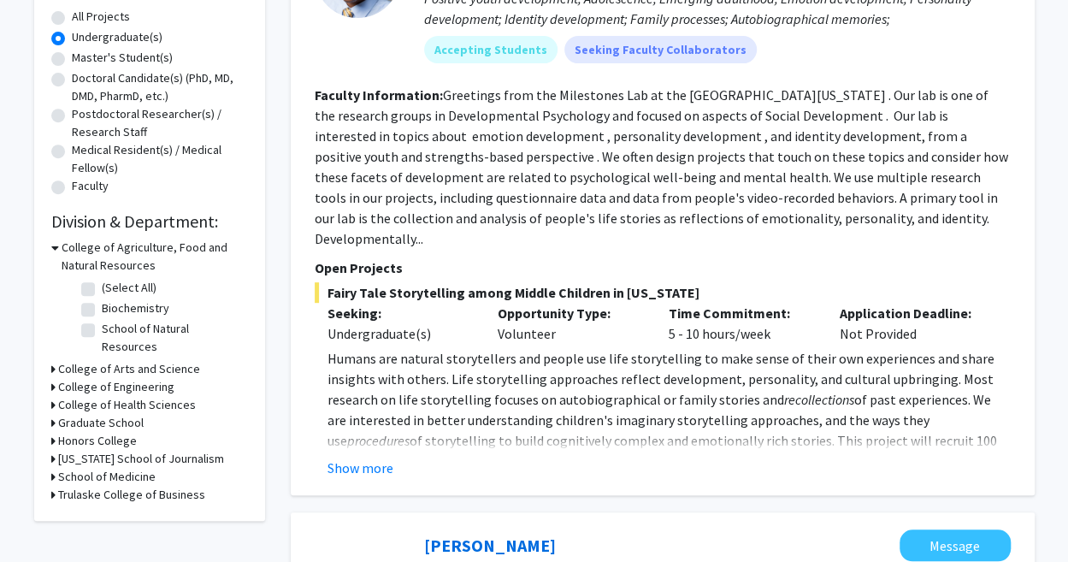
scroll to position [334, 0]
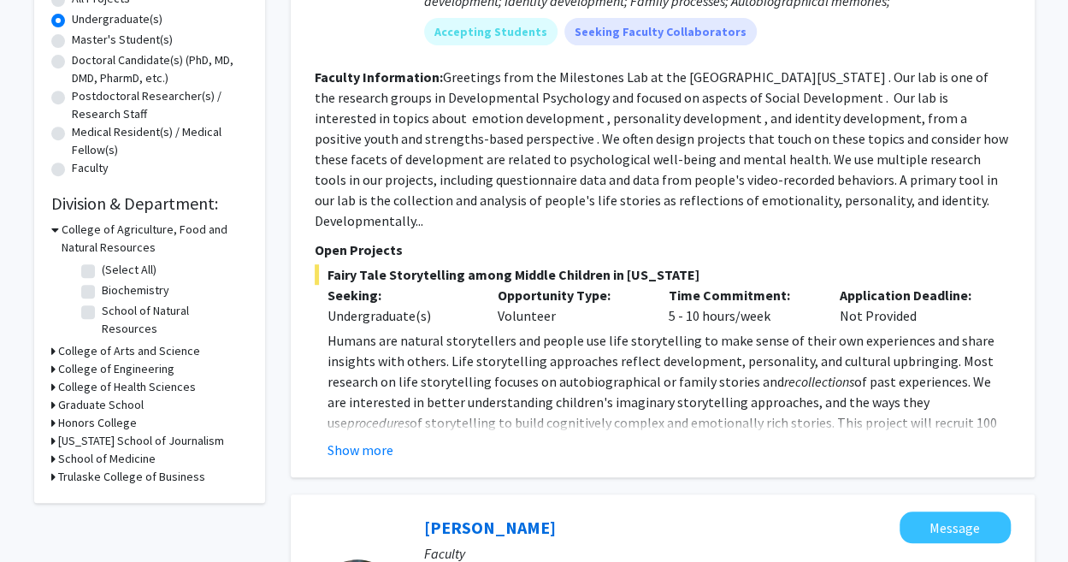
click at [150, 342] on h3 "College of Arts and Science" at bounding box center [129, 351] width 142 height 18
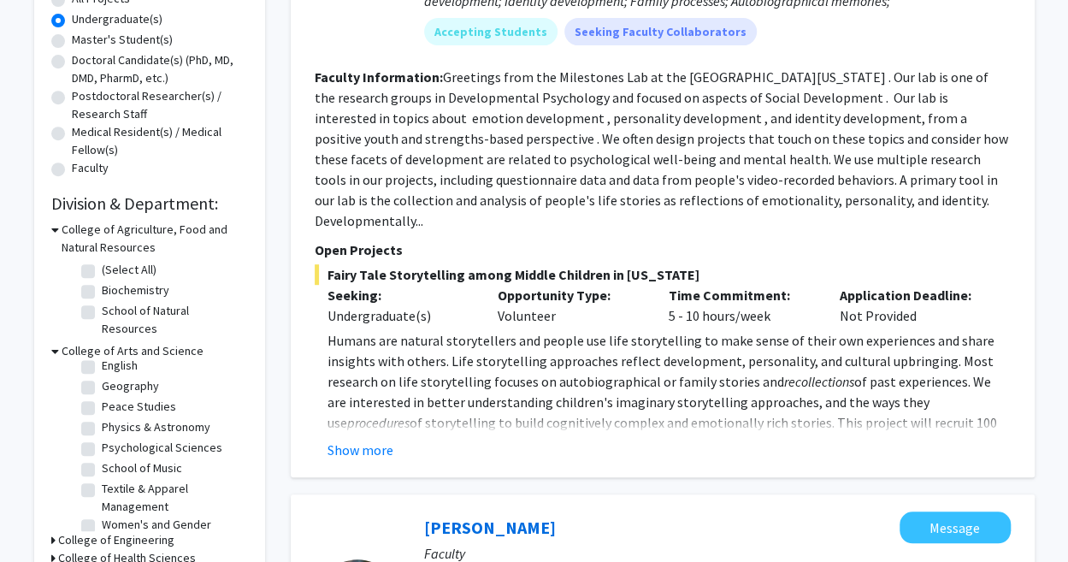
scroll to position [94, 0]
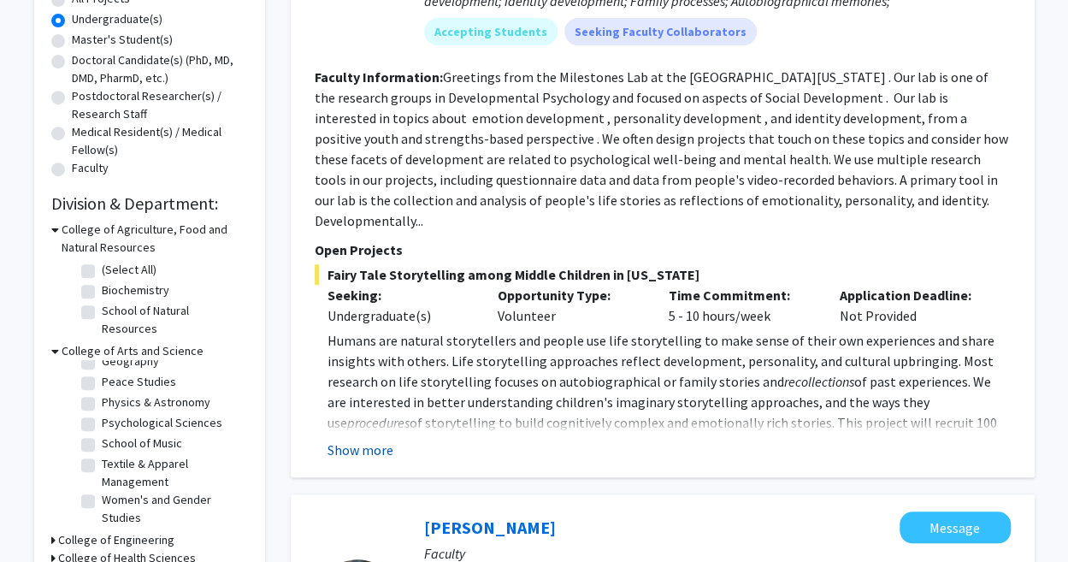
click at [328, 440] on button "Show more" at bounding box center [361, 450] width 66 height 21
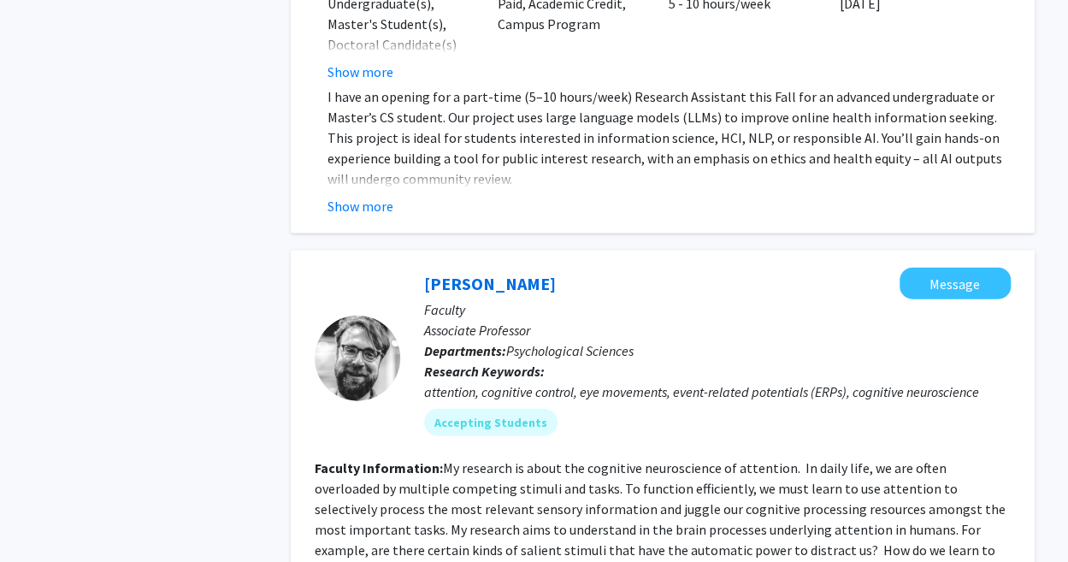
scroll to position [1751, 0]
